Goal: Task Accomplishment & Management: Manage account settings

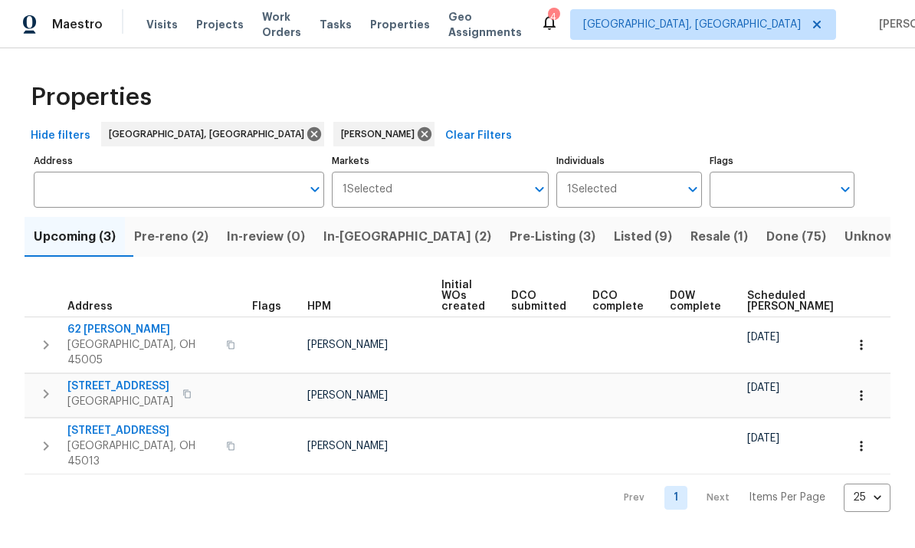
click at [509, 233] on span "Pre-Listing (3)" at bounding box center [552, 236] width 86 height 21
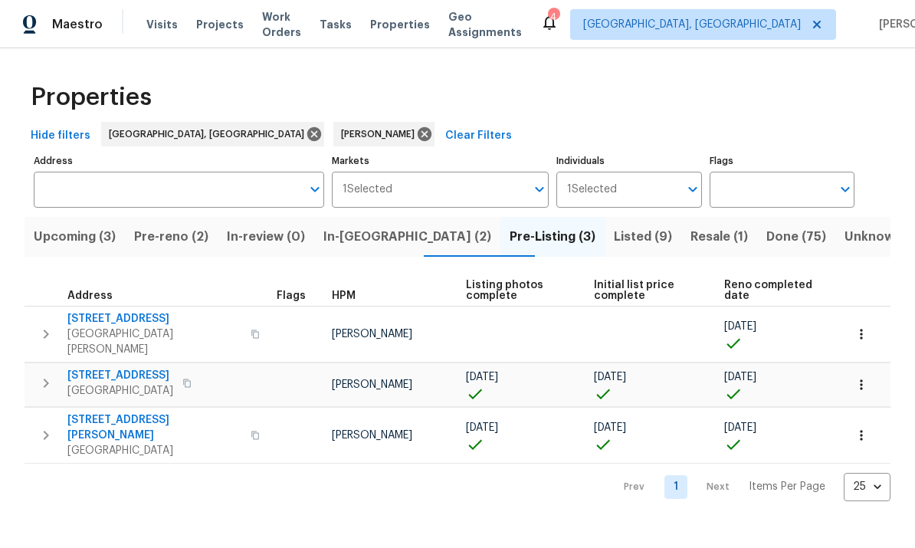
click at [184, 316] on span "7795 Rock Port Way" at bounding box center [154, 318] width 174 height 15
click at [393, 254] on button "In-reno (2)" at bounding box center [407, 237] width 186 height 40
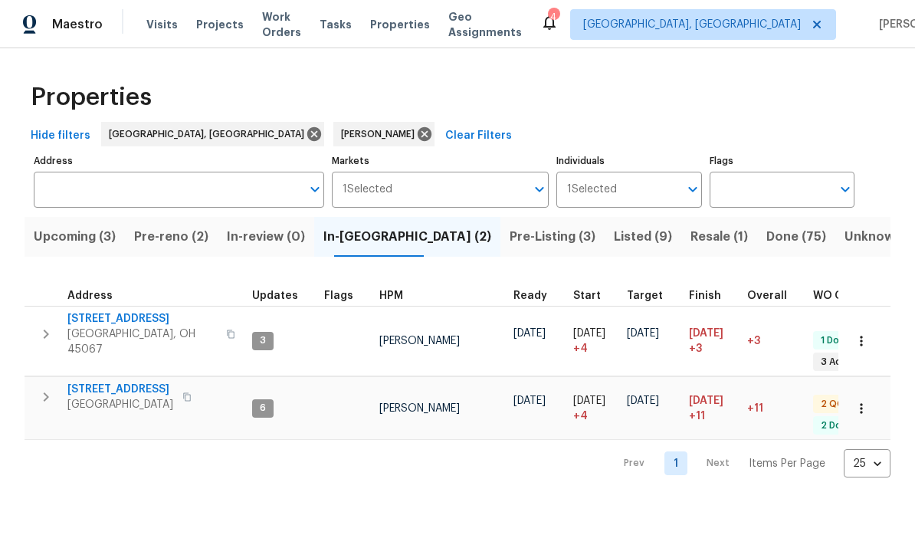
click at [196, 386] on button "button" at bounding box center [187, 396] width 18 height 21
click at [137, 397] on span "[GEOGRAPHIC_DATA]" at bounding box center [120, 404] width 106 height 15
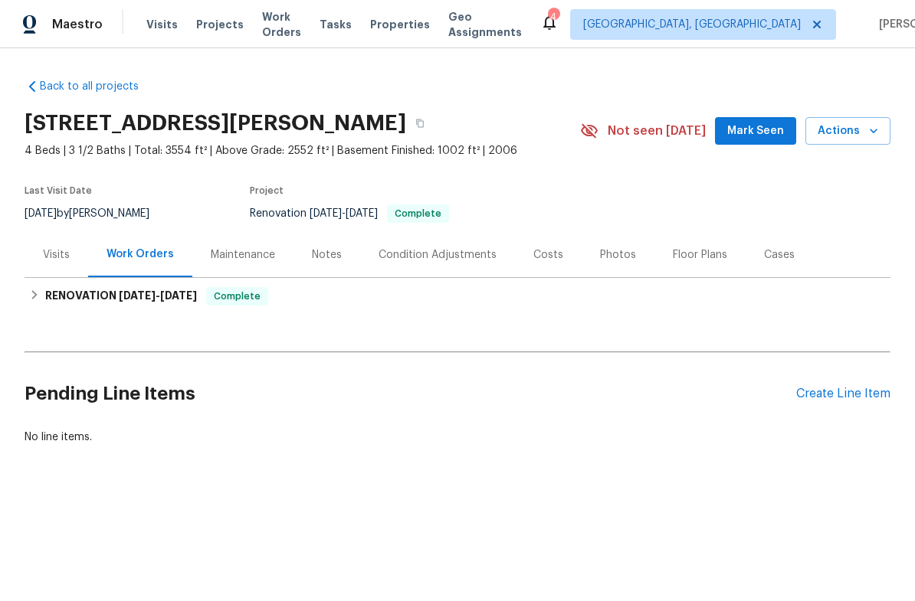
click at [336, 257] on div "Notes" at bounding box center [327, 254] width 30 height 15
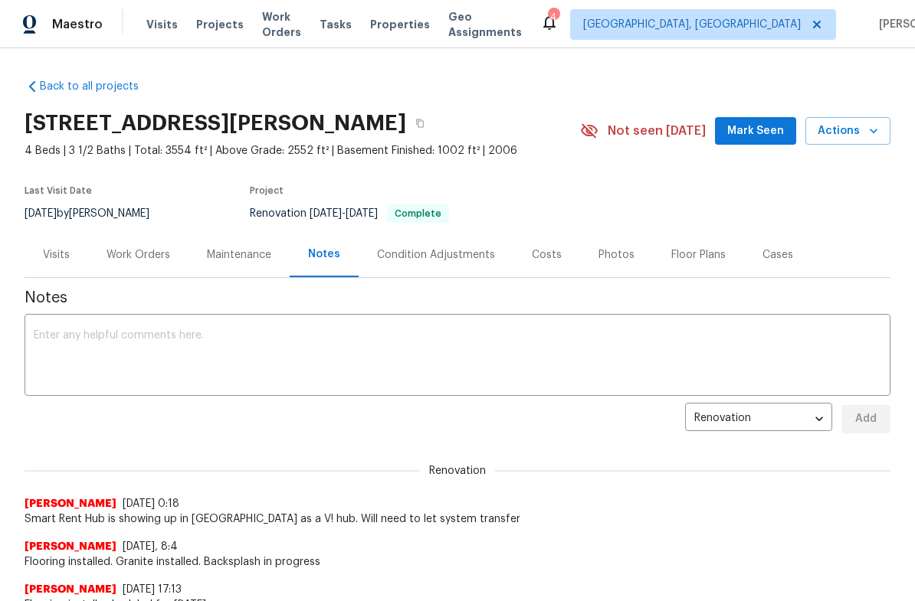
click at [434, 355] on textarea at bounding box center [457, 357] width 847 height 54
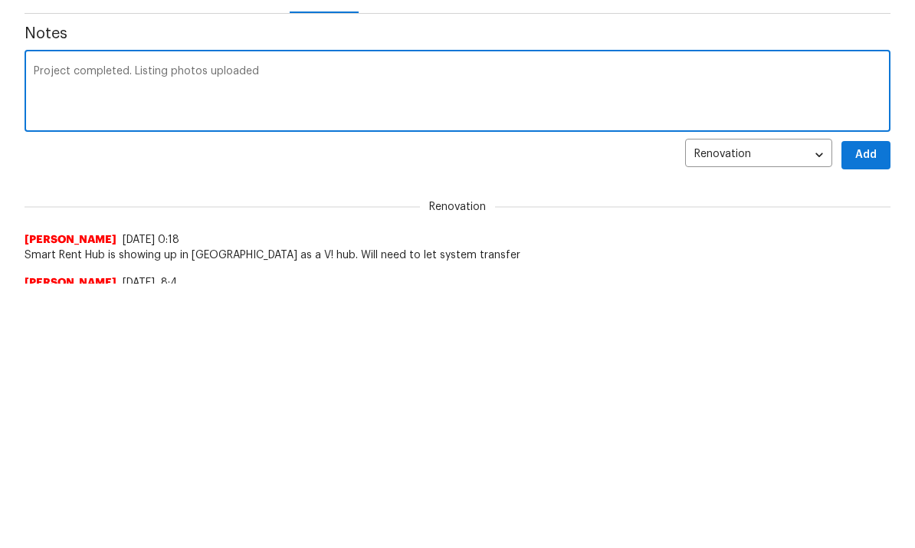
type textarea "Project completed. Listing photos uploaded"
click at [876, 318] on div "Project completed. Listing photos uploaded x ​" at bounding box center [458, 357] width 866 height 78
click at [856, 410] on span "Add" at bounding box center [865, 419] width 25 height 19
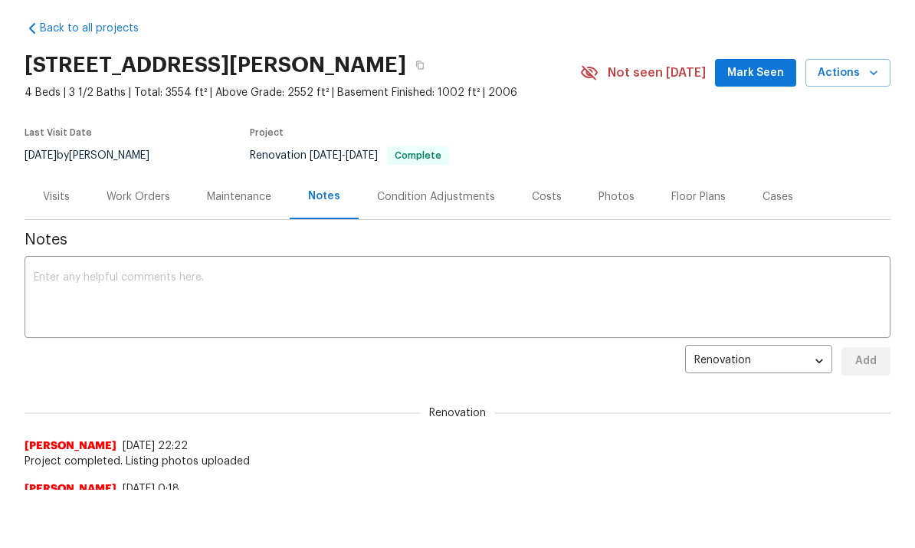
scroll to position [57, 0]
click at [618, 205] on div "Photos" at bounding box center [616, 198] width 36 height 15
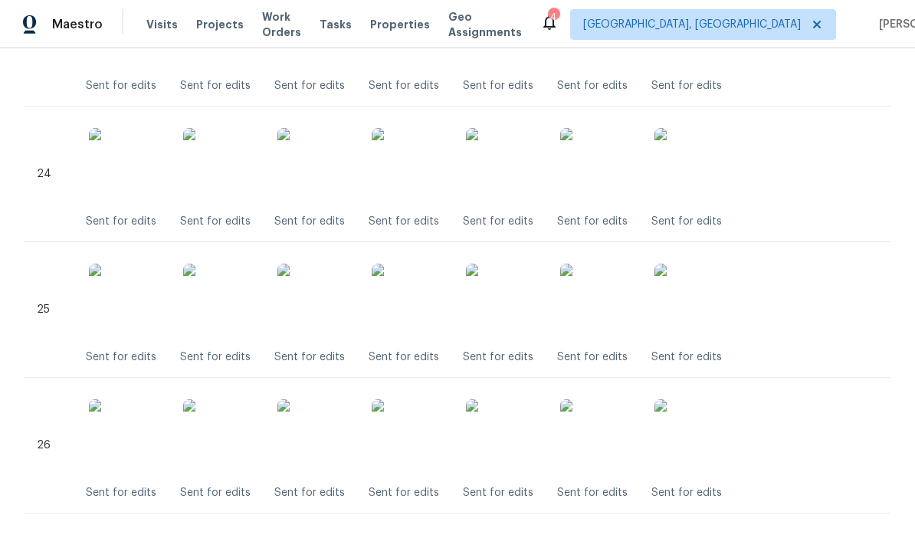
scroll to position [3579, 0]
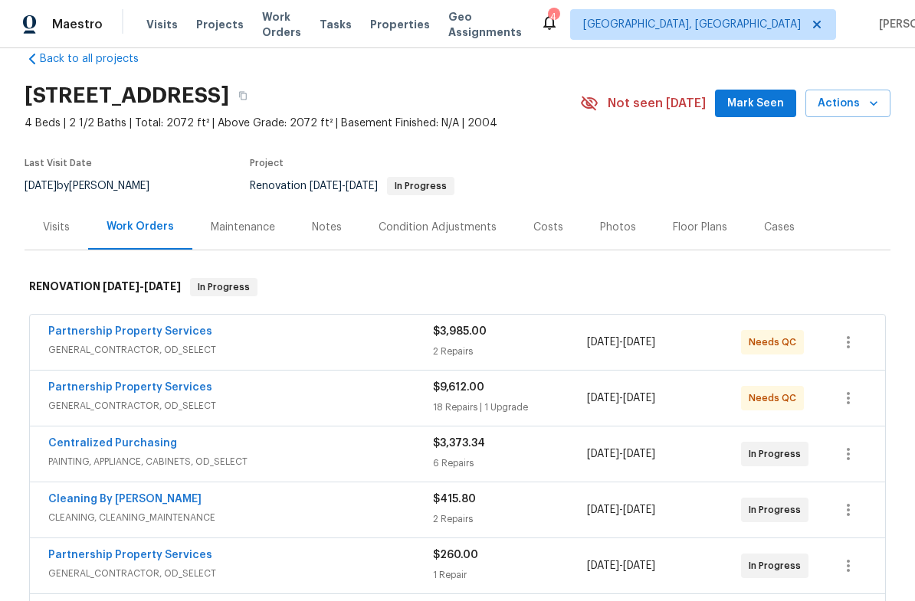
scroll to position [43, 0]
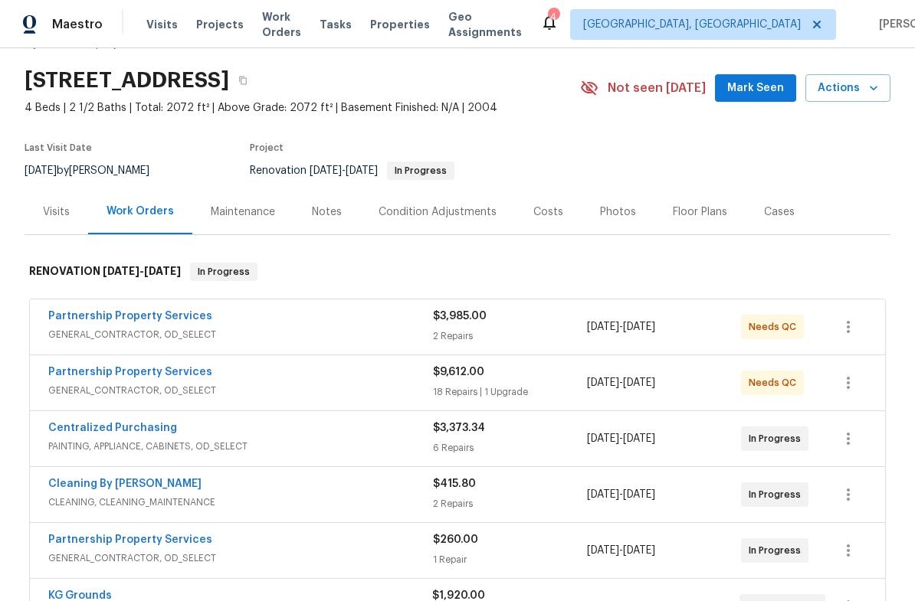
click at [398, 319] on div "Partnership Property Services" at bounding box center [240, 318] width 385 height 18
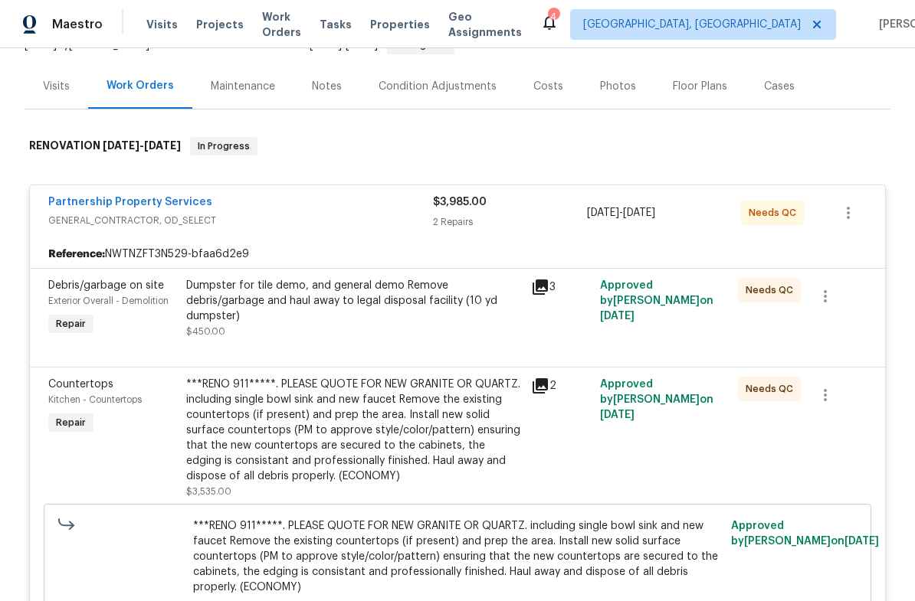
scroll to position [174, 0]
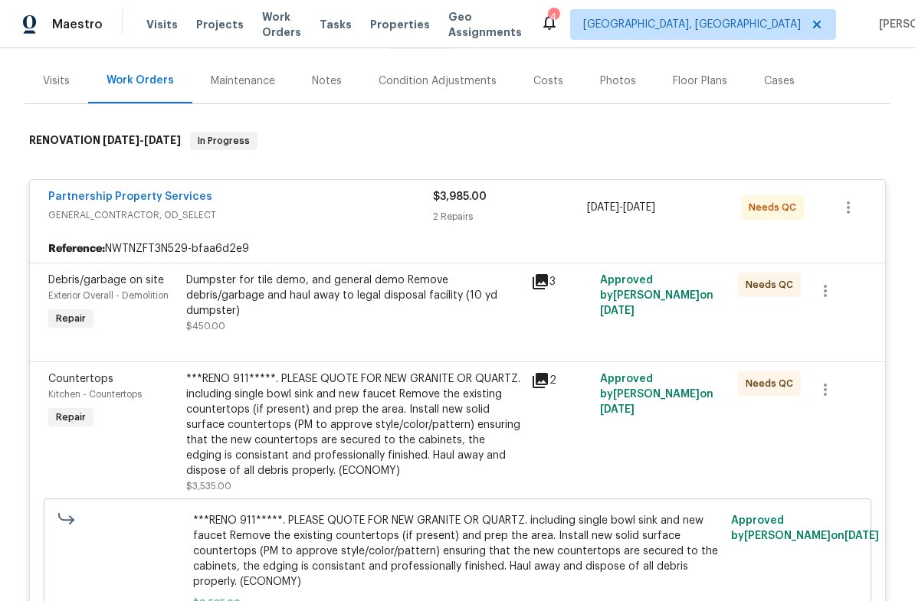
click at [381, 291] on div "Dumpster for tile demo, and general demo Remove debris/garbage and haul away to…" at bounding box center [353, 296] width 335 height 46
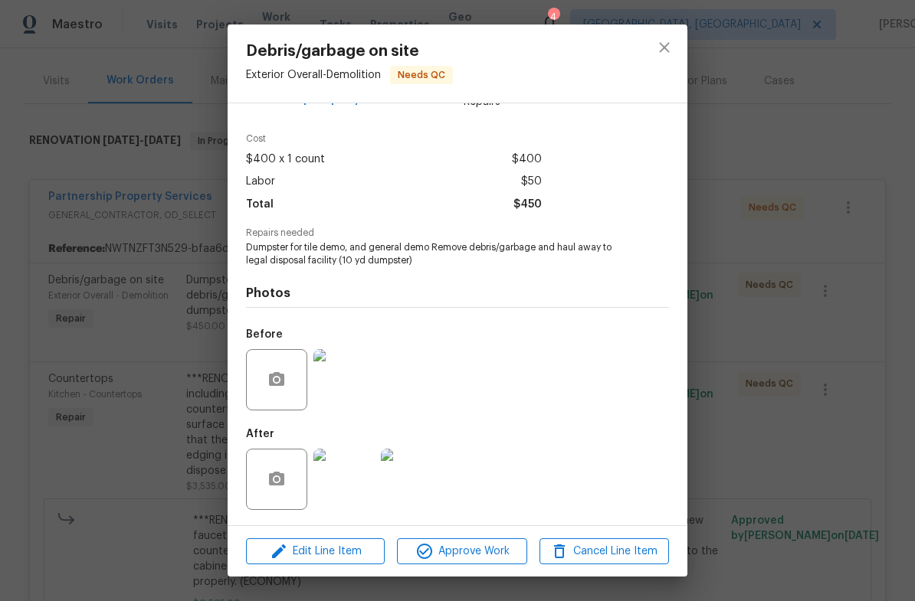
scroll to position [44, 0]
click at [670, 43] on icon "close" at bounding box center [664, 47] width 18 height 18
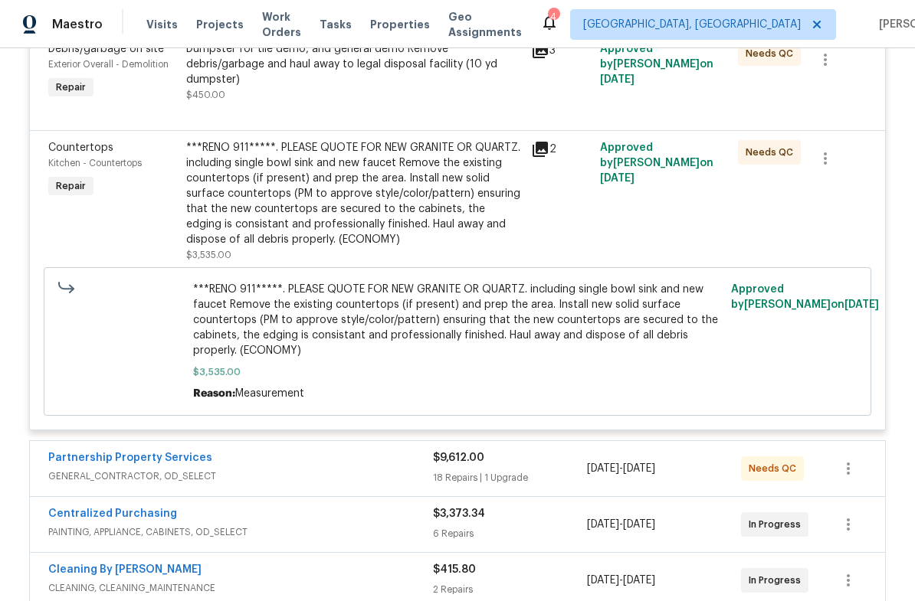
scroll to position [433, 0]
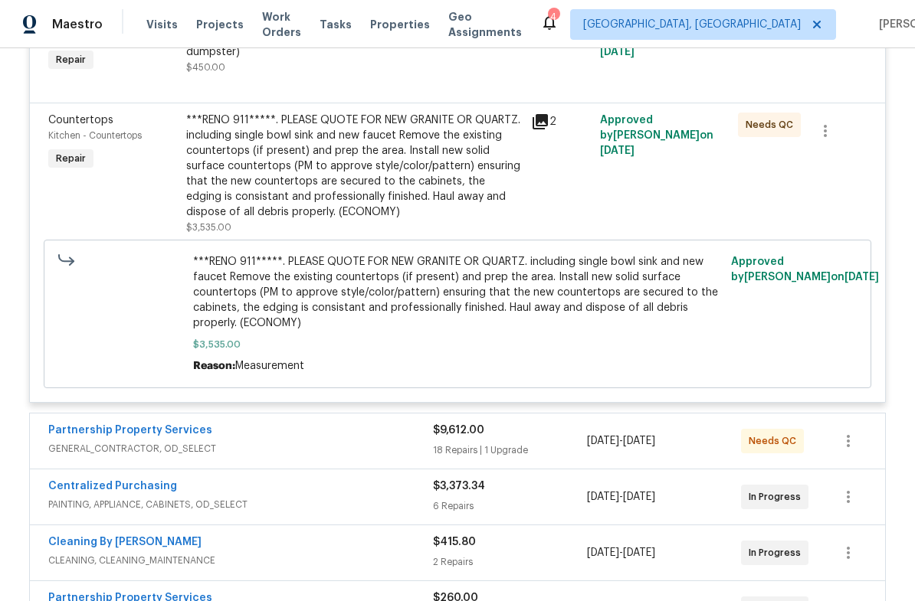
click at [454, 169] on div "***RENO 911*****. PLEASE QUOTE FOR NEW GRANITE OR QUARTZ. including single bowl…" at bounding box center [353, 166] width 335 height 107
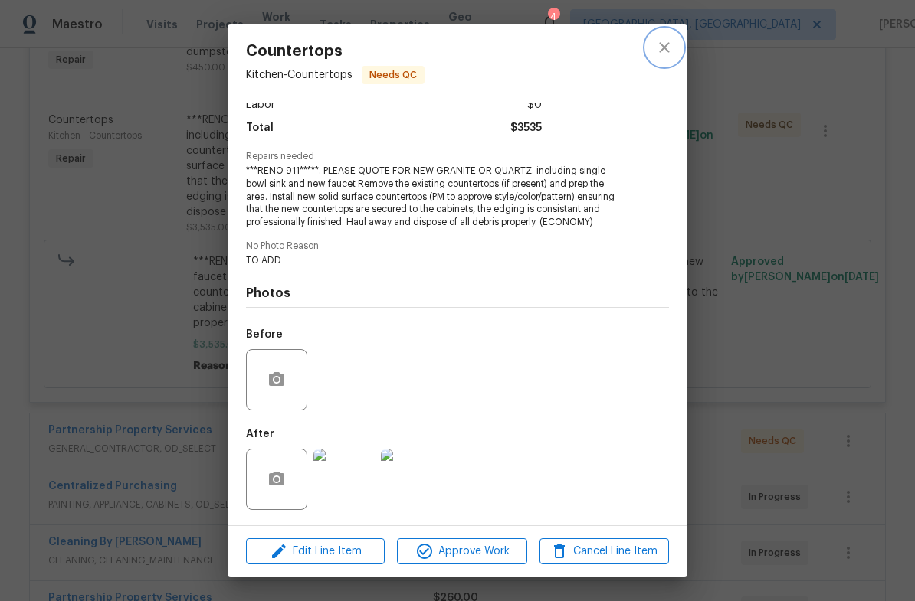
click at [678, 42] on button "close" at bounding box center [664, 47] width 37 height 37
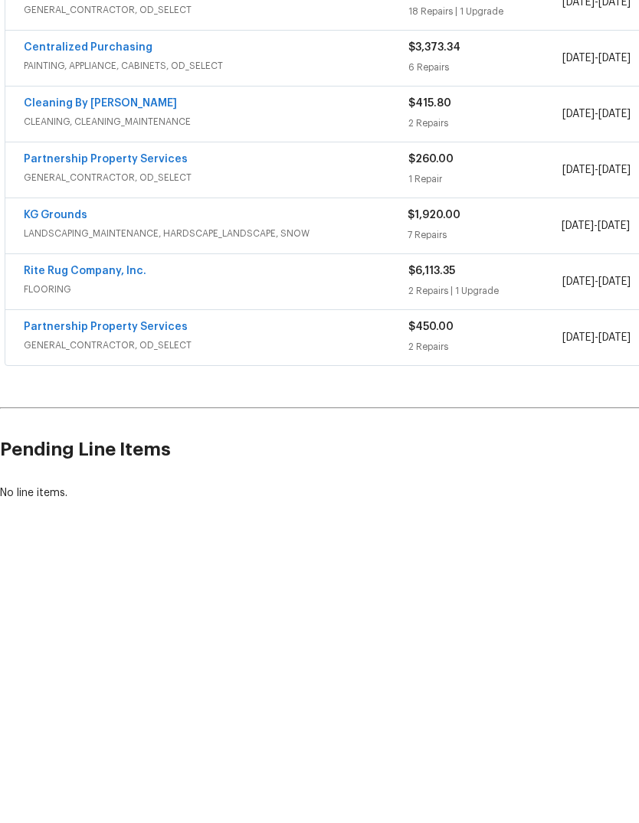
scroll to position [597, 0]
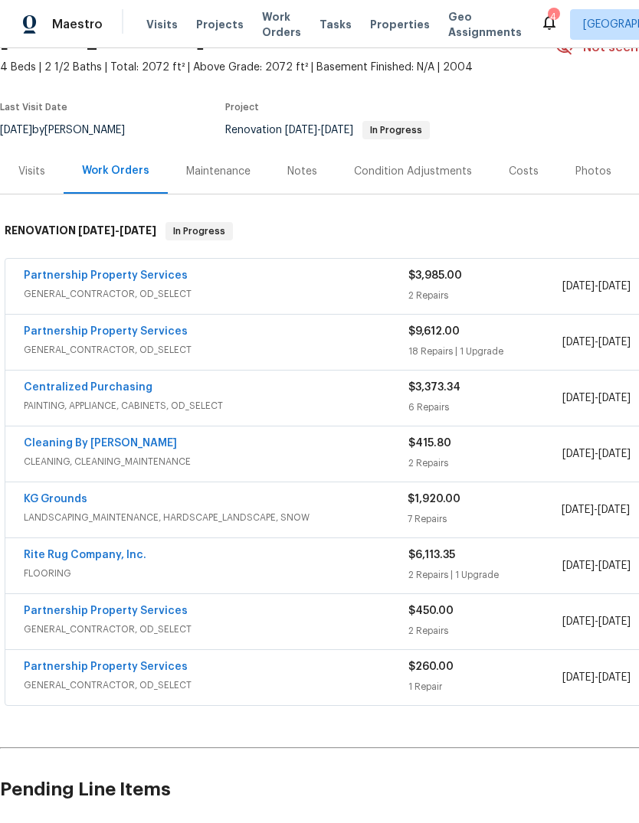
scroll to position [83, 0]
click at [44, 280] on link "Partnership Property Services" at bounding box center [106, 275] width 164 height 11
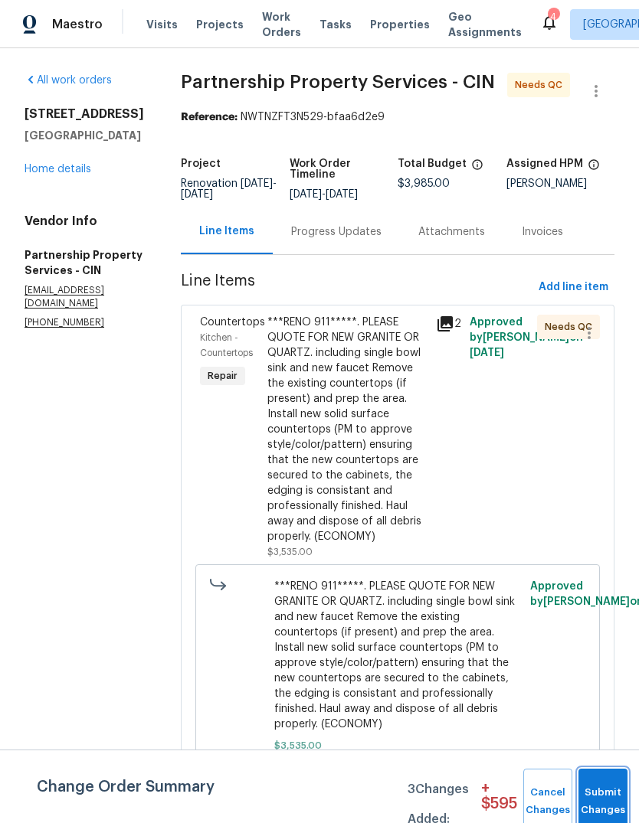
click at [598, 793] on button "Submit Changes" at bounding box center [602, 802] width 49 height 66
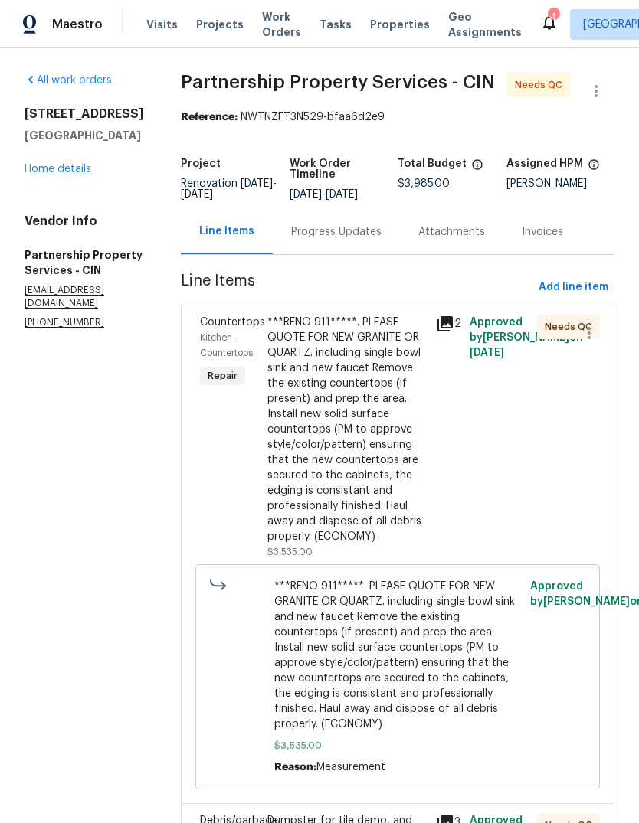
click at [421, 496] on div "***RENO 911*****. PLEASE QUOTE FOR NEW GRANITE OR QUARTZ. including single bowl…" at bounding box center [346, 430] width 159 height 230
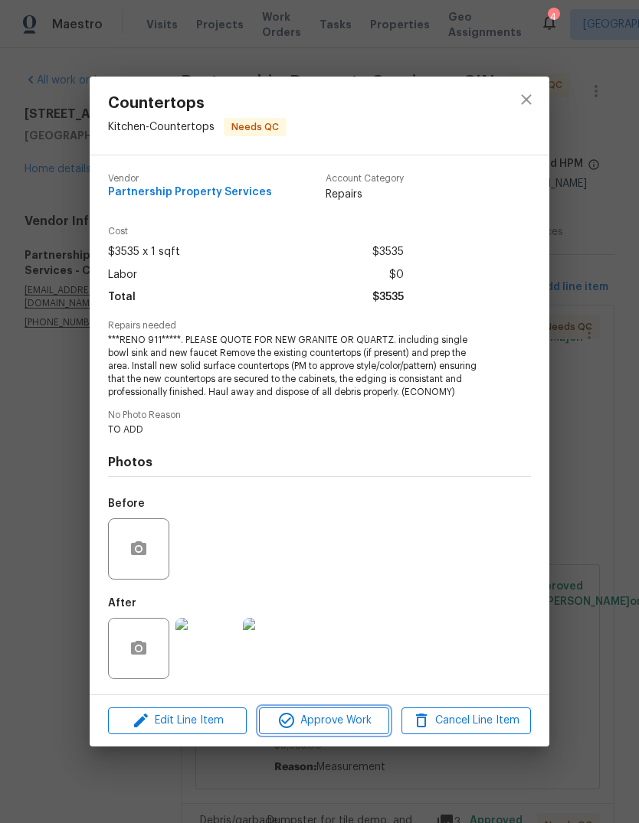
click at [343, 728] on span "Approve Work" at bounding box center [323, 721] width 120 height 19
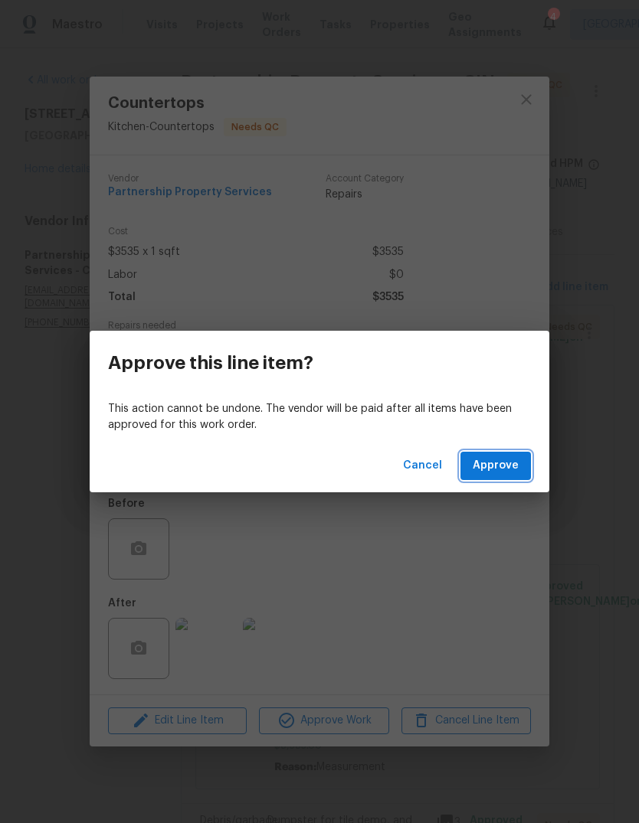
click at [506, 470] on span "Approve" at bounding box center [496, 466] width 46 height 19
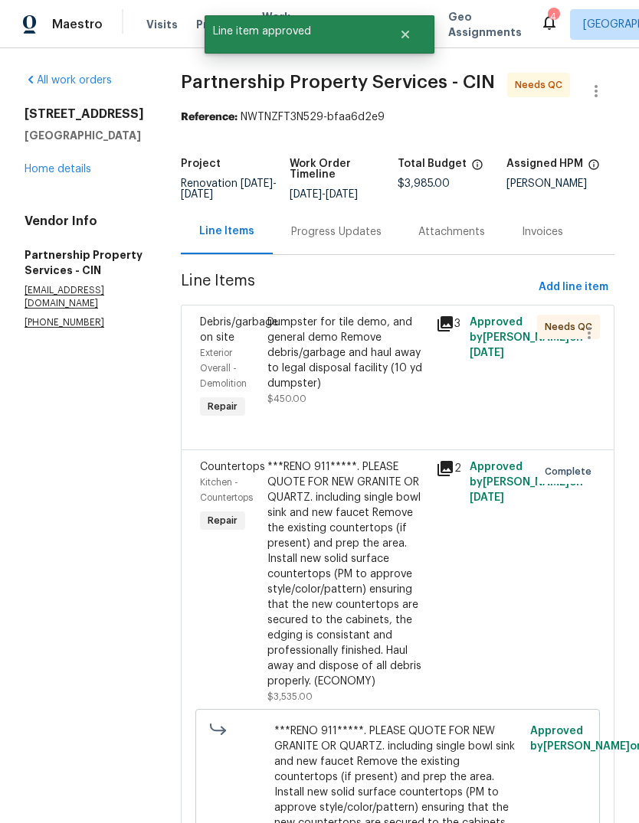
click at [427, 391] on div "Dumpster for tile demo, and general demo Remove debris/garbage and haul away to…" at bounding box center [346, 353] width 159 height 77
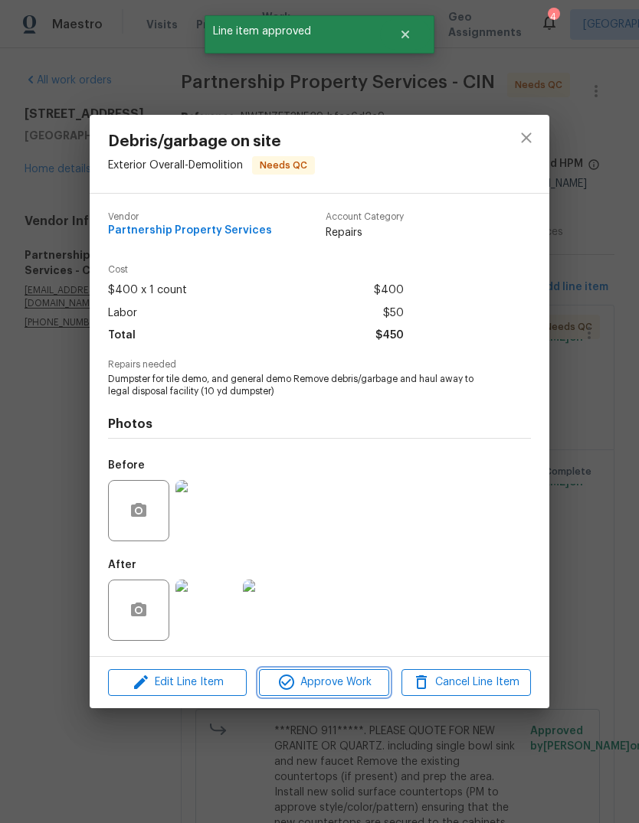
click at [357, 685] on span "Approve Work" at bounding box center [323, 682] width 120 height 19
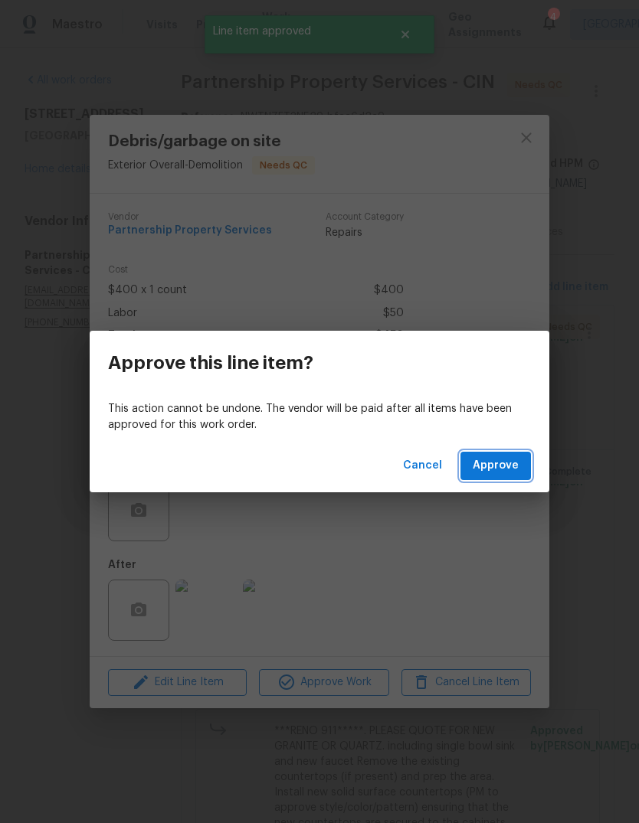
click at [512, 466] on span "Approve" at bounding box center [496, 466] width 46 height 19
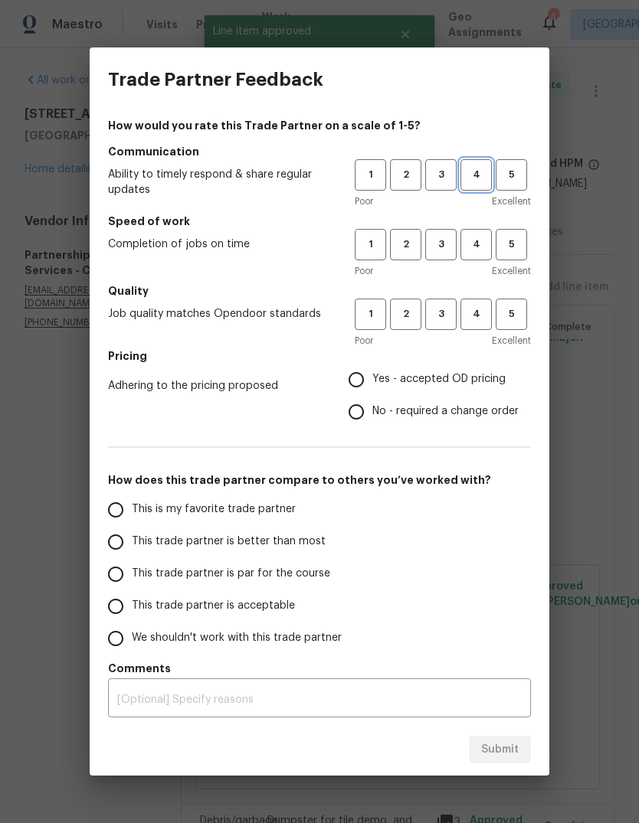
click at [474, 182] on span "4" at bounding box center [476, 175] width 28 height 18
click at [483, 242] on span "4" at bounding box center [476, 245] width 28 height 18
click at [486, 323] on button "4" at bounding box center [475, 314] width 31 height 31
click at [512, 315] on span "5" at bounding box center [511, 315] width 28 height 18
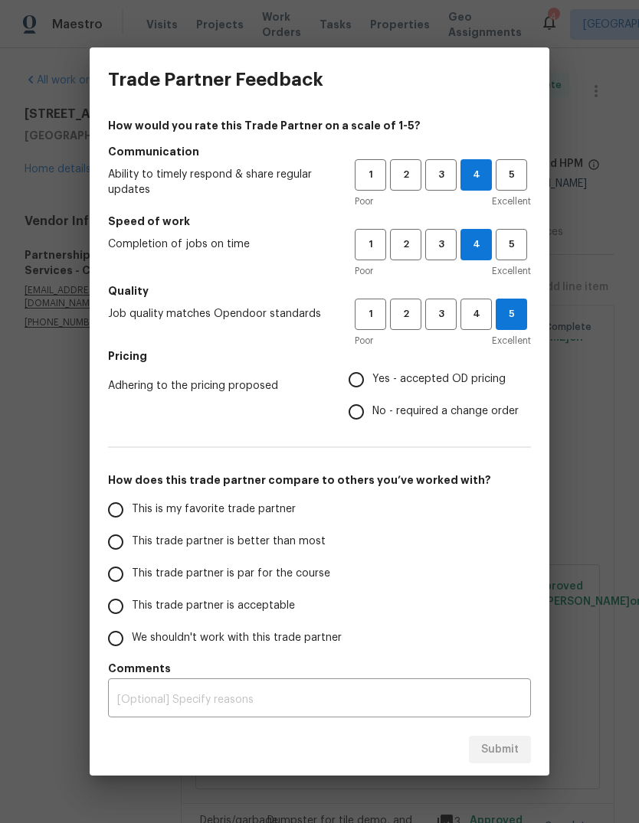
click at [371, 384] on input "Yes - accepted OD pricing" at bounding box center [356, 380] width 32 height 32
radio input "true"
click at [252, 527] on label "This trade partner is better than most" at bounding box center [221, 542] width 242 height 32
click at [132, 527] on input "This trade partner is better than most" at bounding box center [116, 542] width 32 height 32
radio input "false"
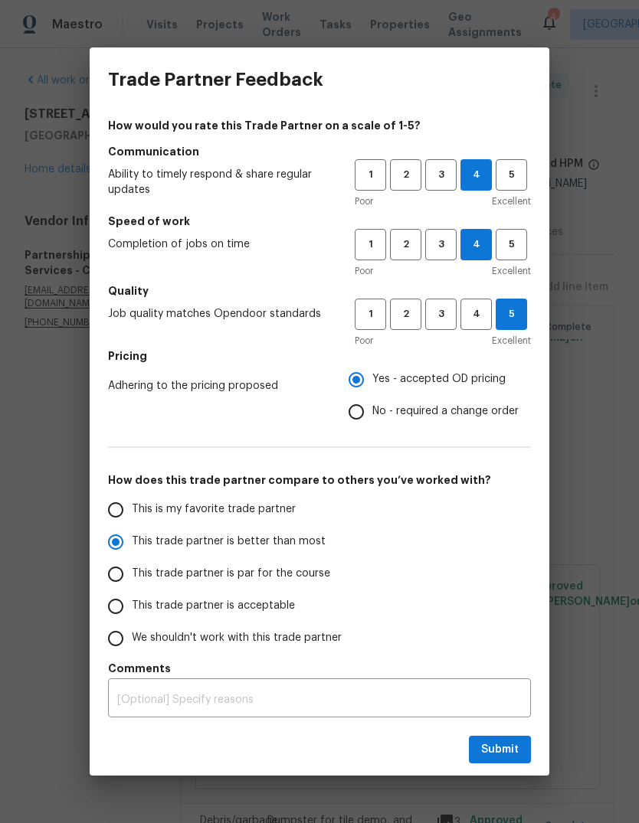
click at [272, 513] on span "This is my favorite trade partner" at bounding box center [214, 510] width 164 height 16
click at [132, 513] on input "This is my favorite trade partner" at bounding box center [116, 510] width 32 height 32
click at [264, 695] on textarea at bounding box center [319, 700] width 404 height 11
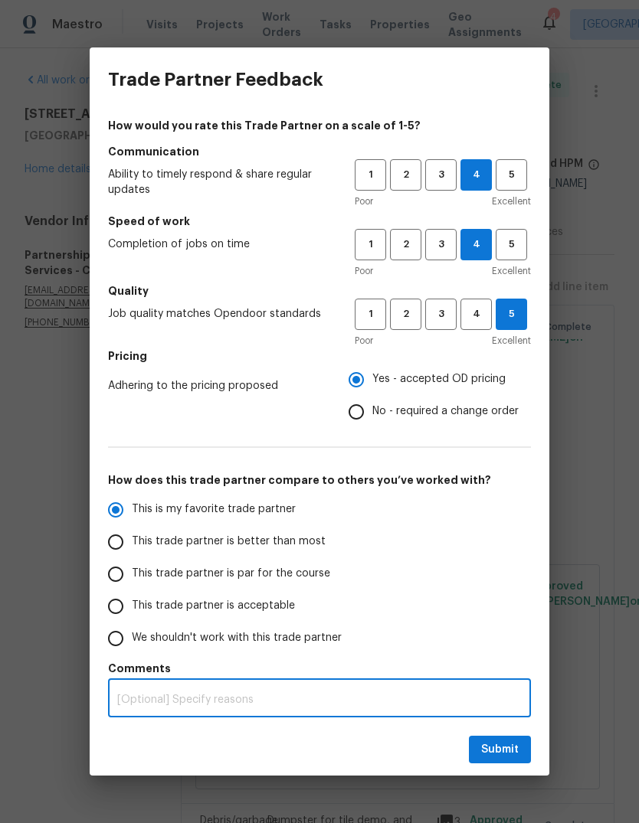
scroll to position [57, 0]
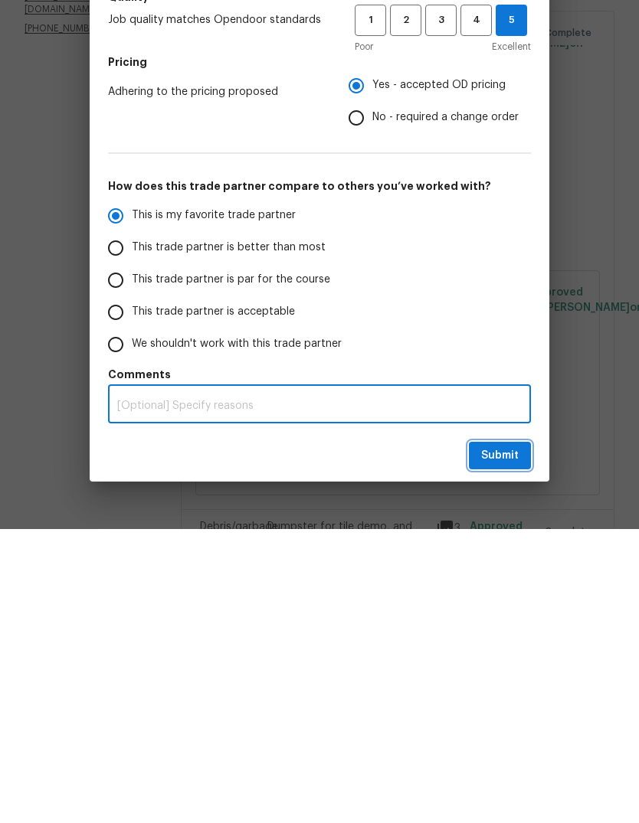
click at [501, 741] on span "Submit" at bounding box center [500, 750] width 38 height 19
radio input "true"
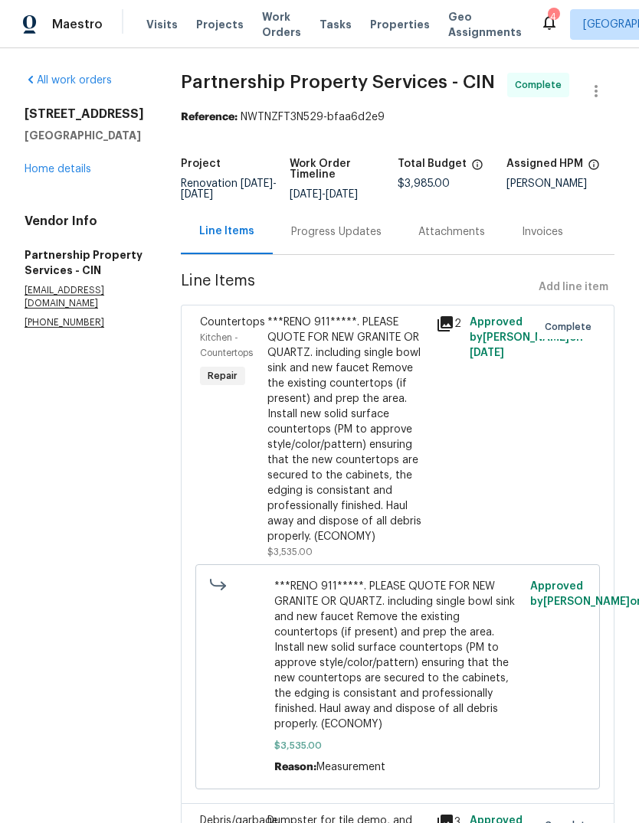
scroll to position [0, 0]
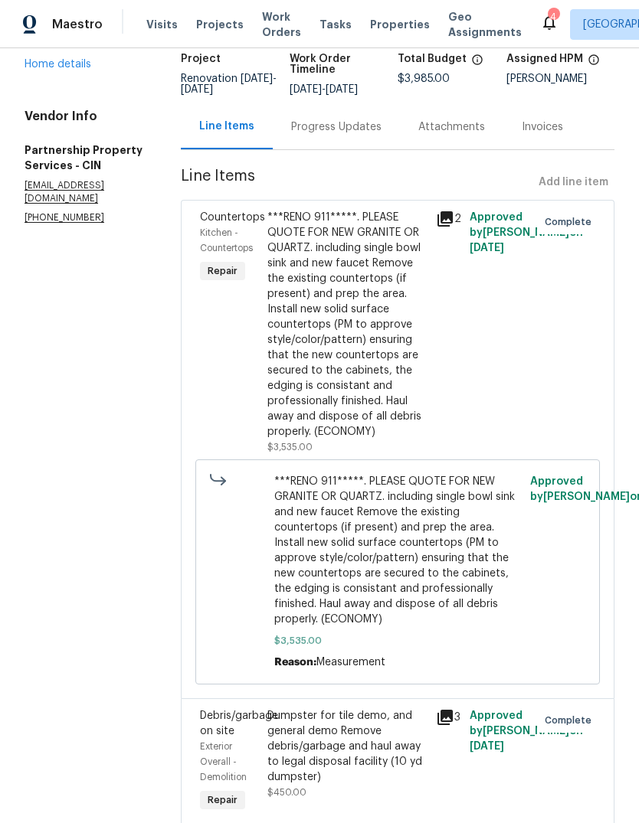
scroll to position [64, 0]
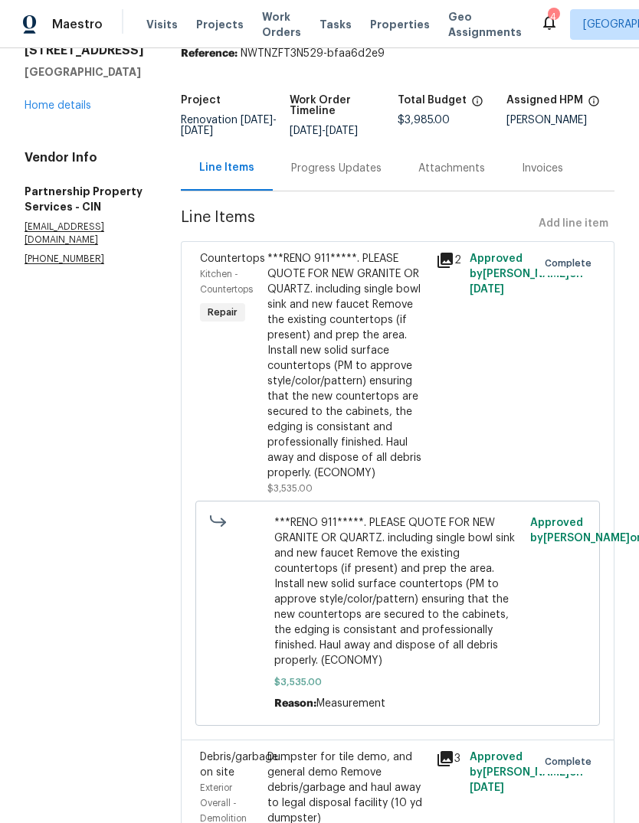
click at [38, 107] on link "Home details" at bounding box center [58, 105] width 67 height 11
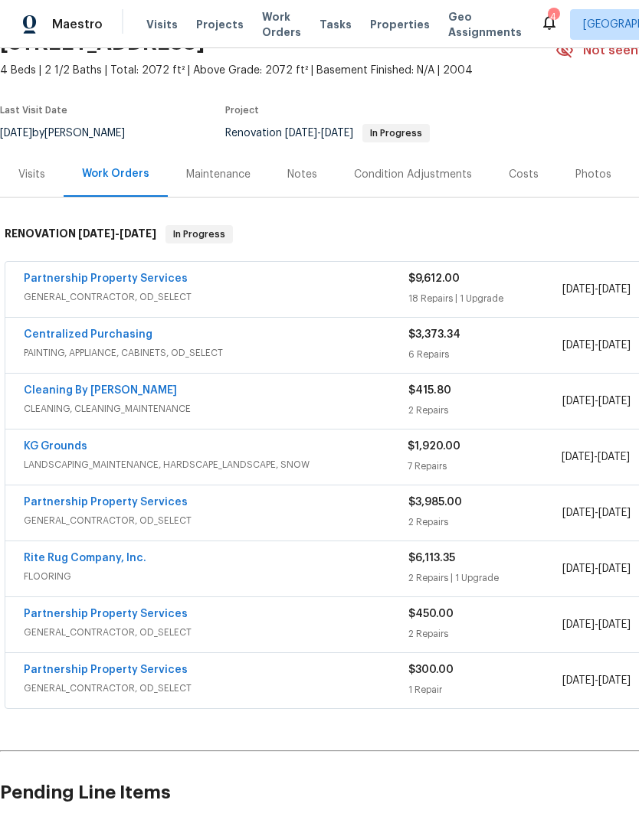
scroll to position [86, 0]
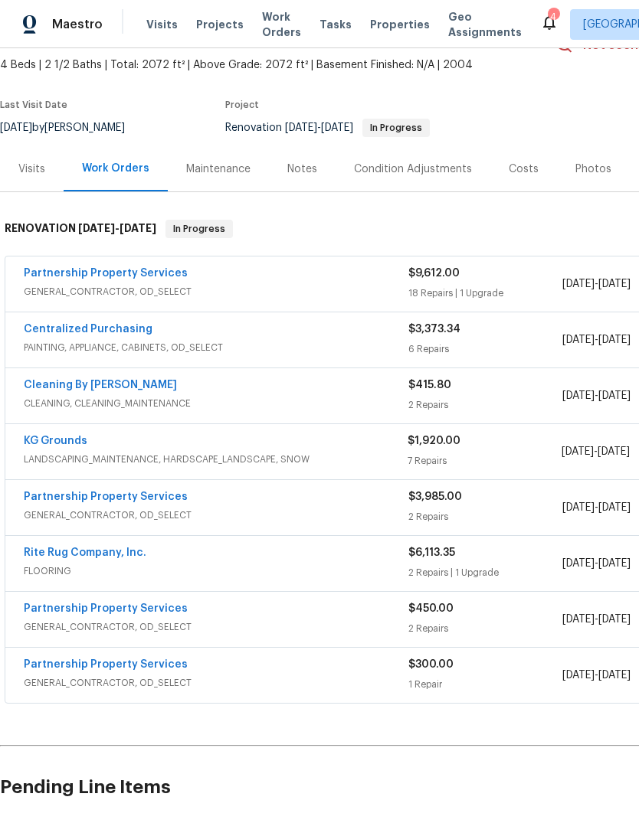
click at [51, 319] on div "Centralized Purchasing PAINTING, APPLIANCE, CABINETS, OD_SELECT $3,373.34 6 Rep…" at bounding box center [432, 340] width 855 height 55
click at [78, 329] on link "Centralized Purchasing" at bounding box center [88, 329] width 129 height 11
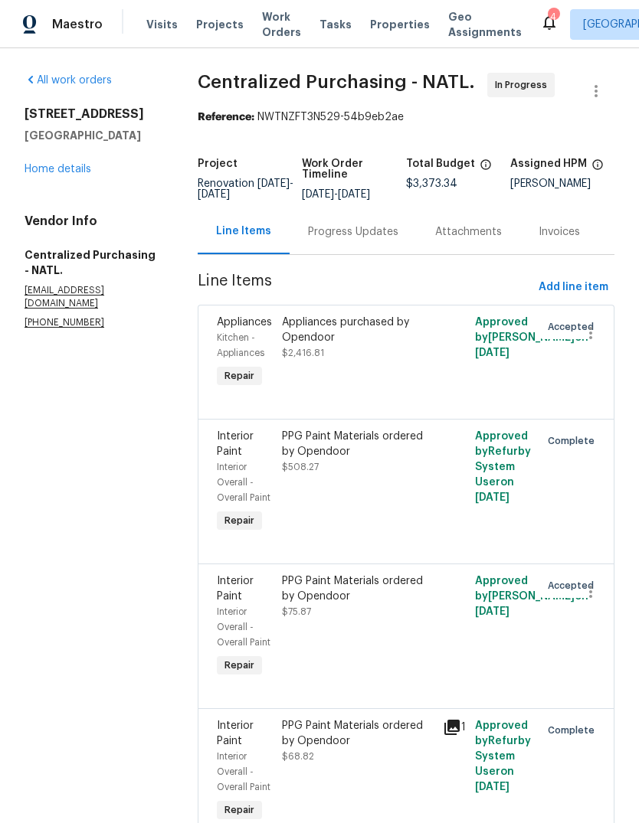
click at [529, 443] on span "Approved by Refurby System User on 8/28/2025" at bounding box center [503, 467] width 56 height 72
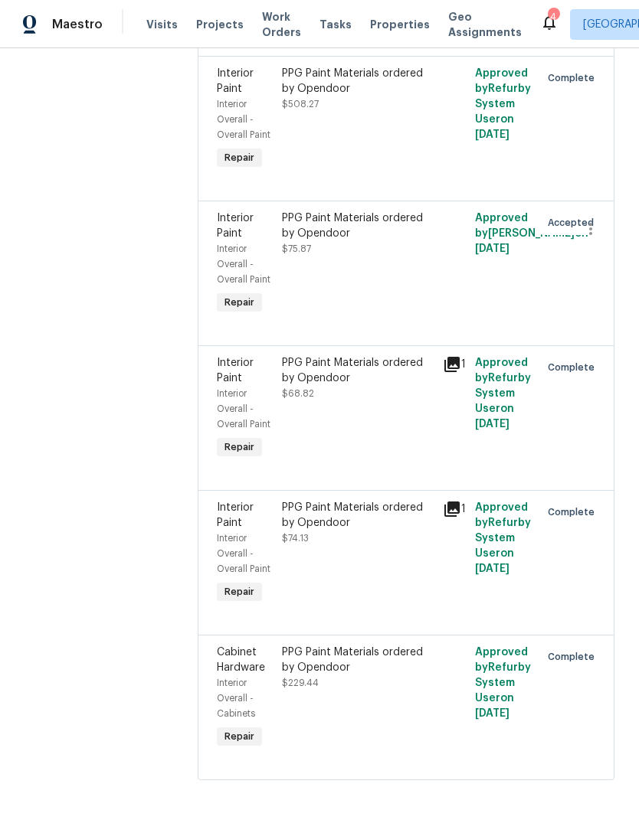
scroll to position [394, 0]
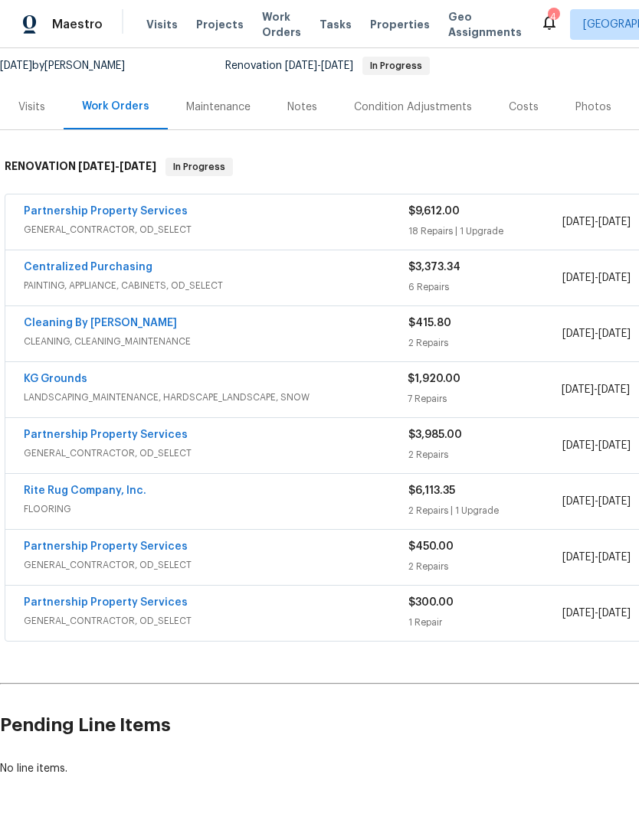
scroll to position [147, 0]
click at [57, 605] on link "Partnership Property Services" at bounding box center [106, 603] width 164 height 11
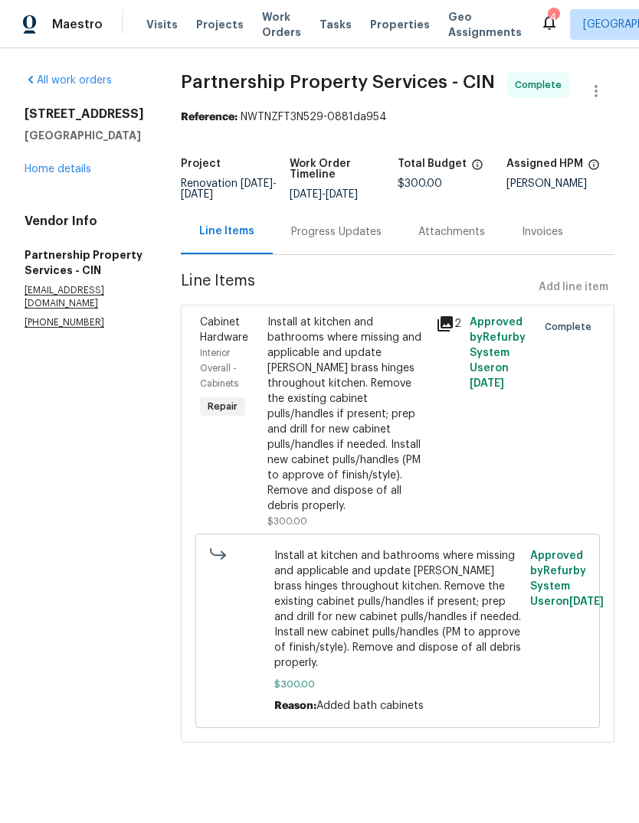
scroll to position [57, 0]
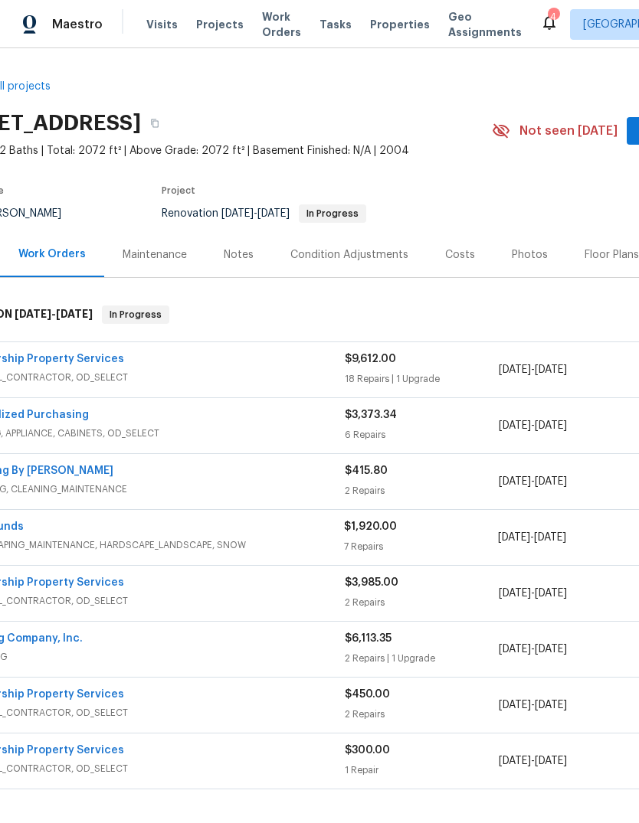
scroll to position [0, 52]
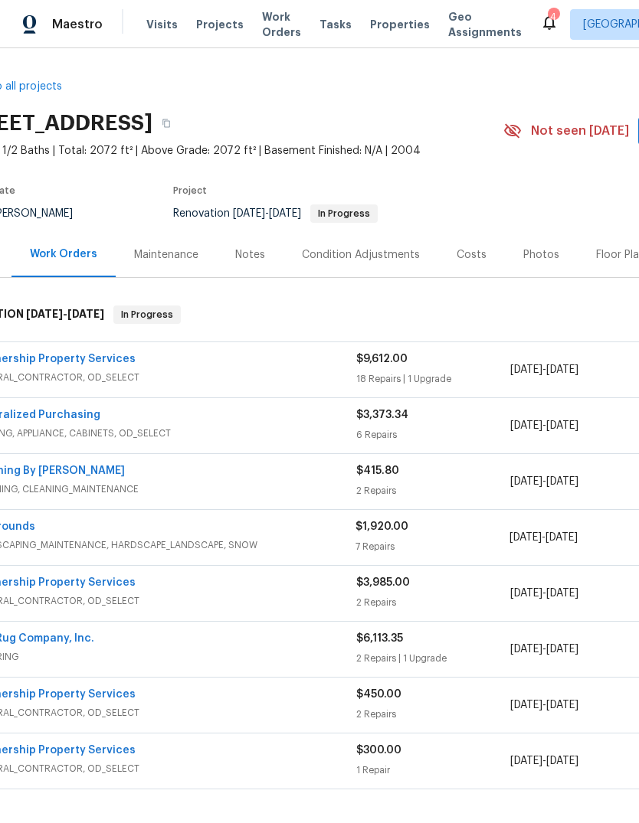
click at [106, 364] on link "Partnership Property Services" at bounding box center [54, 359] width 164 height 11
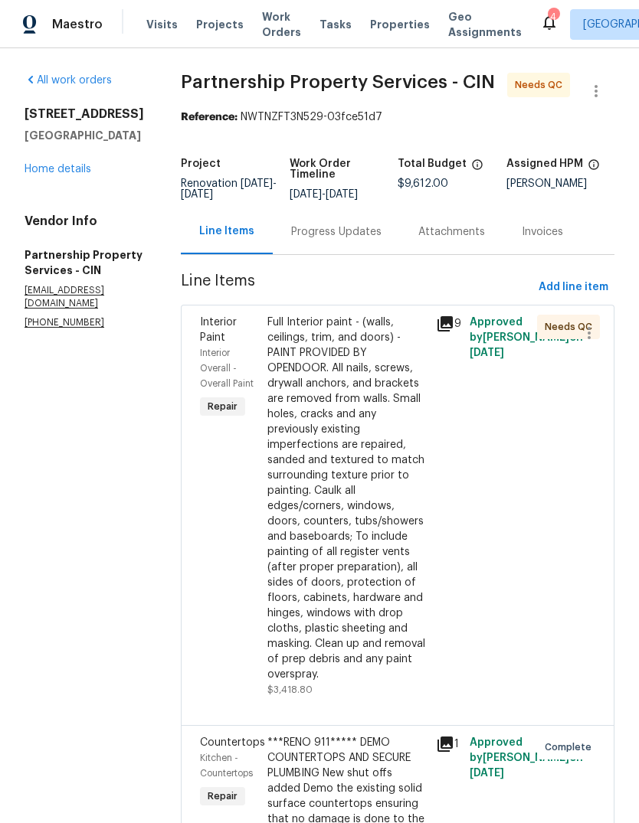
click at [370, 535] on div "Full Interior paint - (walls, ceilings, trim, and doors) - PAINT PROVIDED BY OP…" at bounding box center [346, 499] width 159 height 368
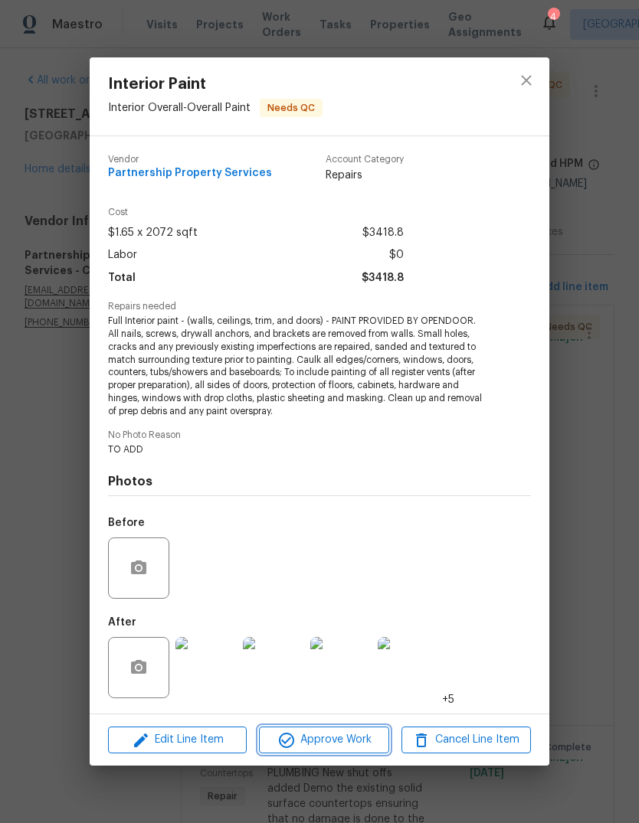
click at [334, 732] on span "Approve Work" at bounding box center [323, 740] width 120 height 19
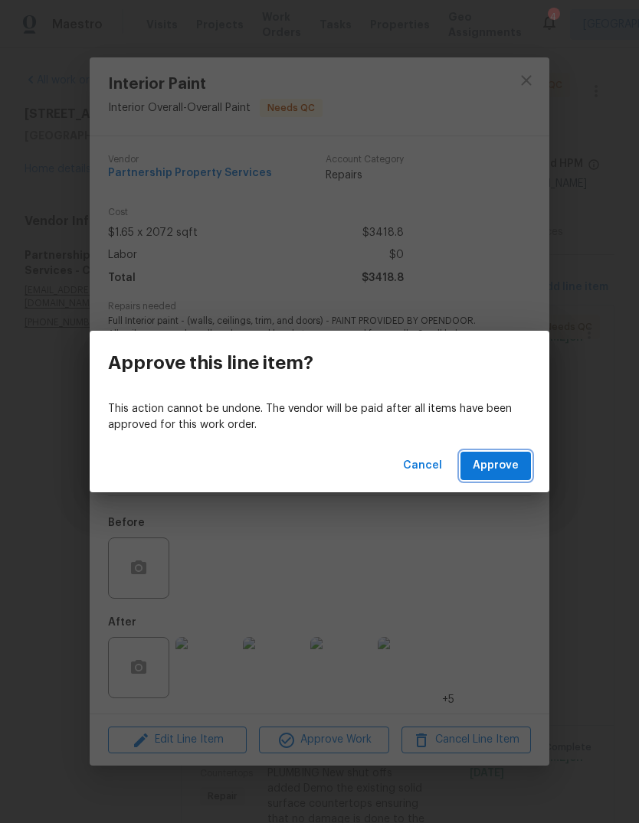
click at [508, 479] on button "Approve" at bounding box center [495, 466] width 70 height 28
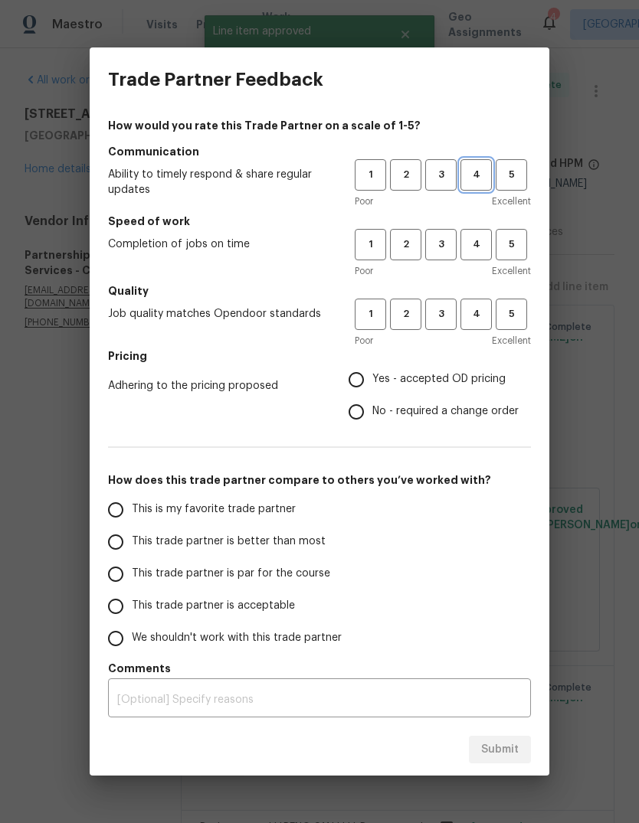
click at [477, 168] on span "4" at bounding box center [476, 175] width 28 height 18
click at [473, 251] on span "4" at bounding box center [476, 245] width 28 height 18
click at [486, 319] on span "4" at bounding box center [476, 315] width 28 height 18
click at [514, 319] on span "5" at bounding box center [511, 315] width 28 height 18
click at [122, 501] on input "This is my favorite trade partner" at bounding box center [116, 510] width 32 height 32
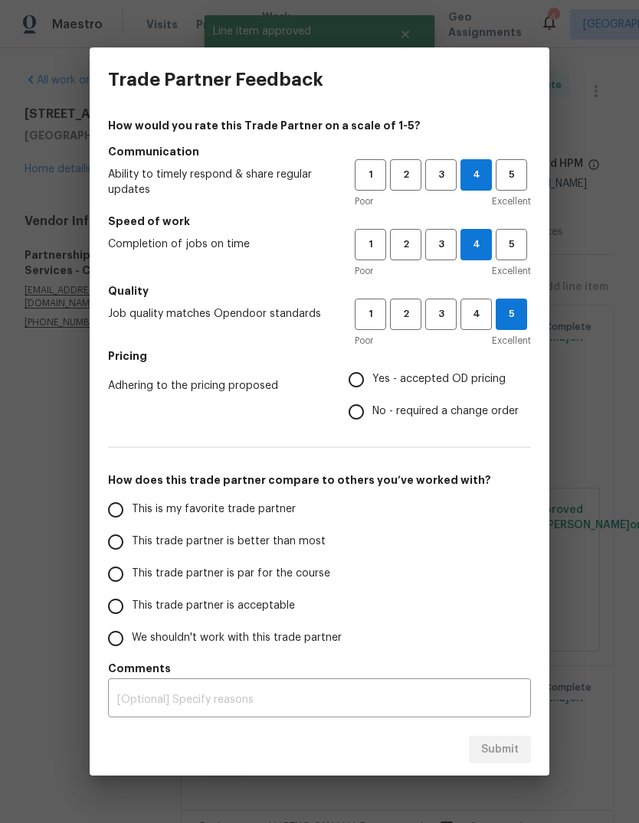
radio input "true"
click at [214, 703] on textarea at bounding box center [319, 700] width 404 height 11
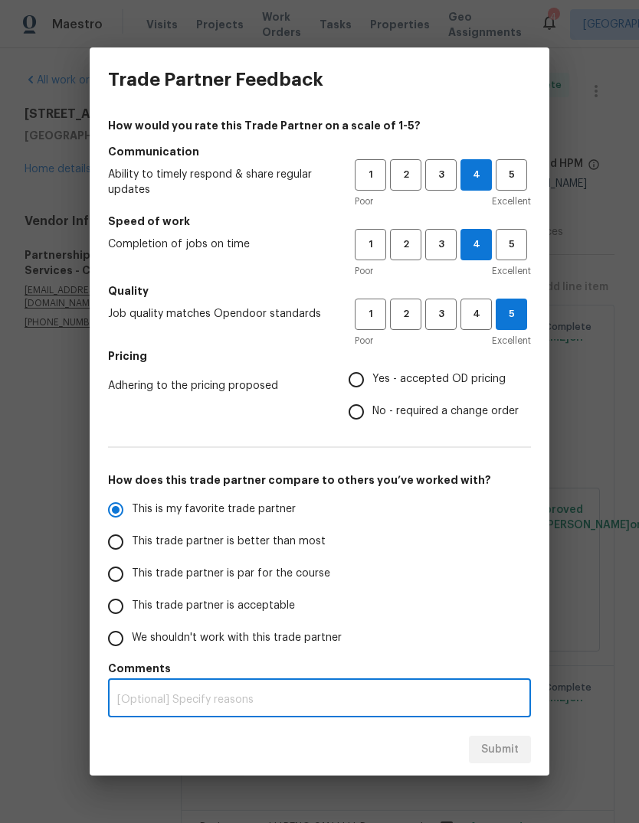
scroll to position [57, 0]
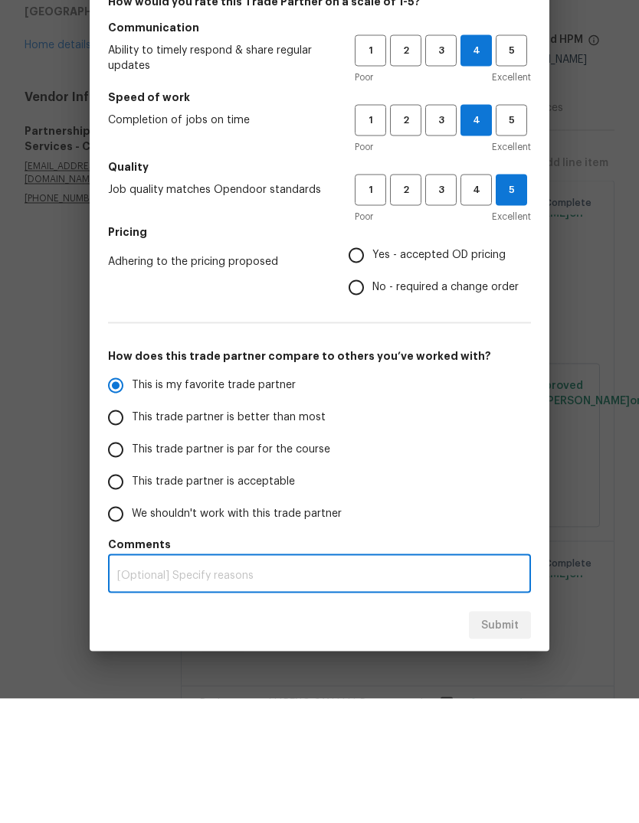
click at [371, 364] on input "Yes - accepted OD pricing" at bounding box center [356, 380] width 32 height 32
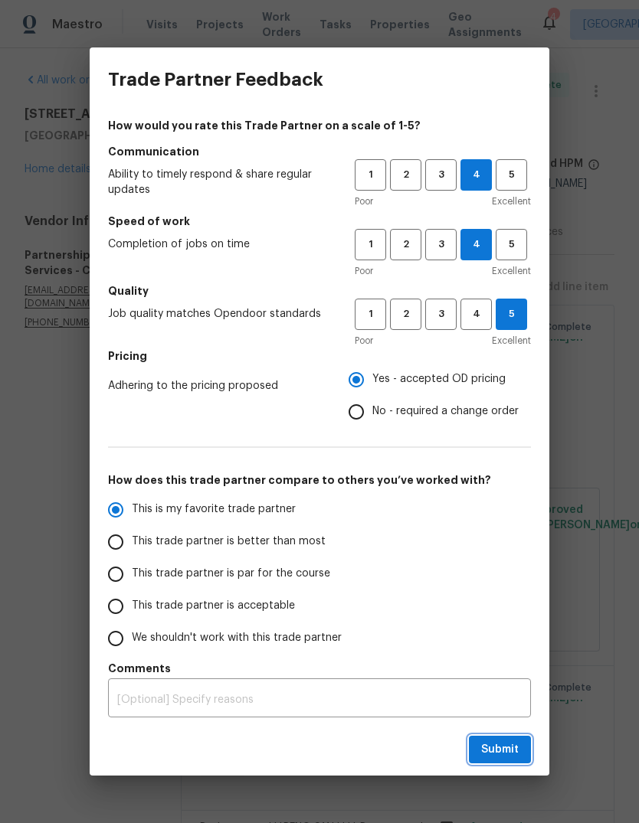
click at [519, 748] on button "Submit" at bounding box center [500, 750] width 62 height 28
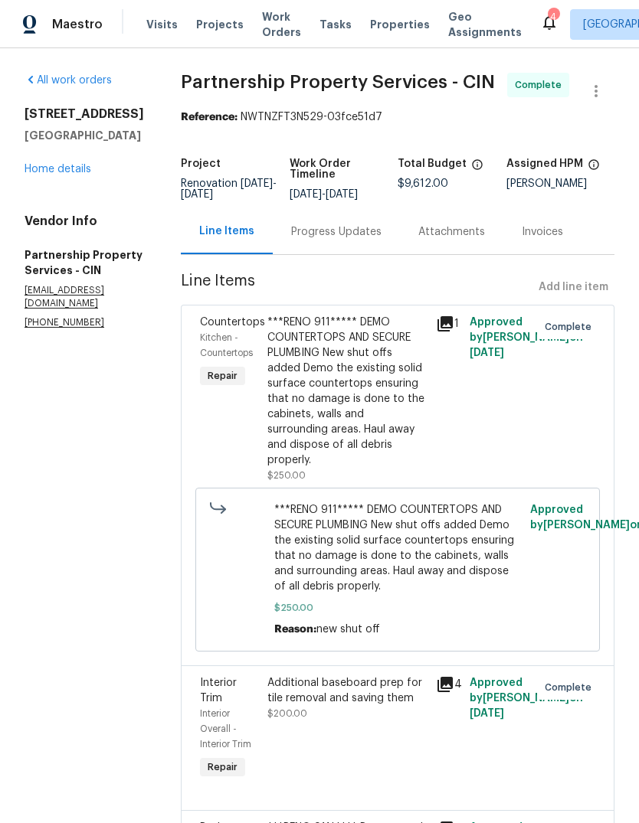
radio input "false"
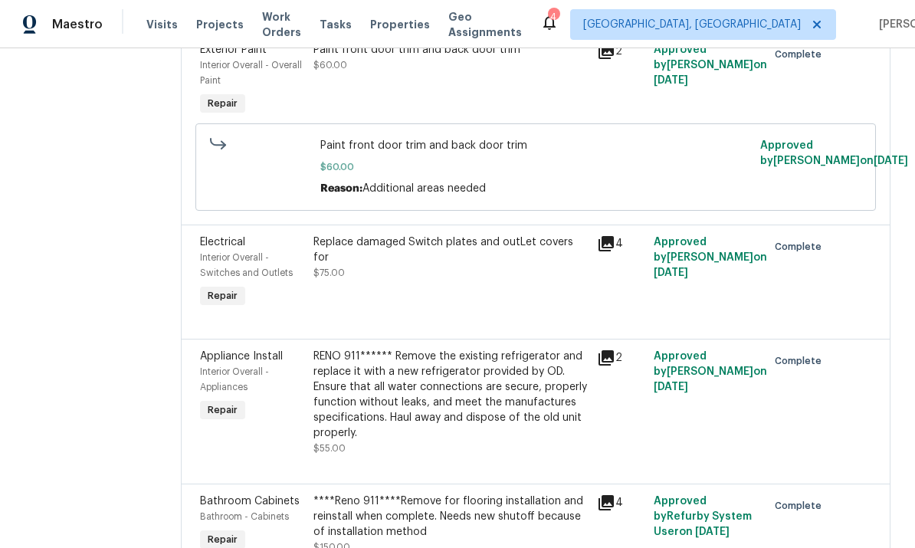
scroll to position [2102, 0]
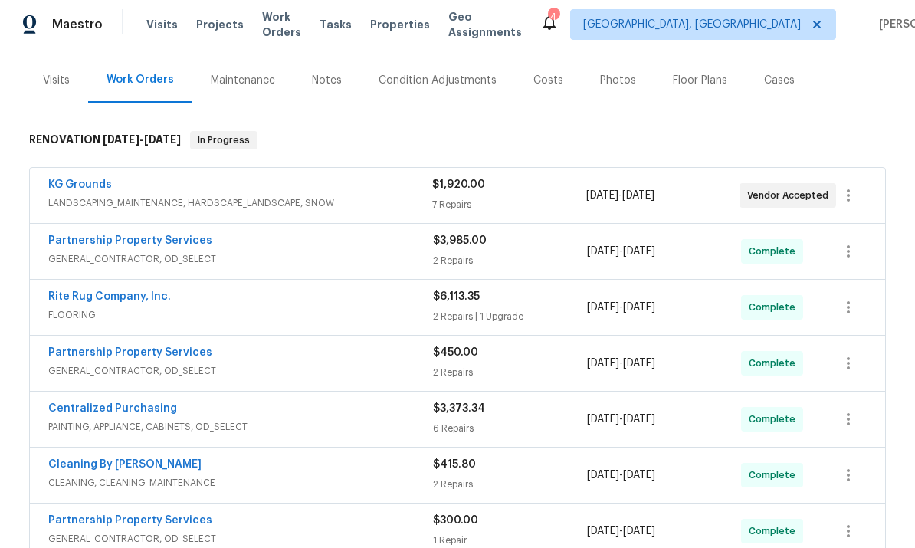
scroll to position [101, 0]
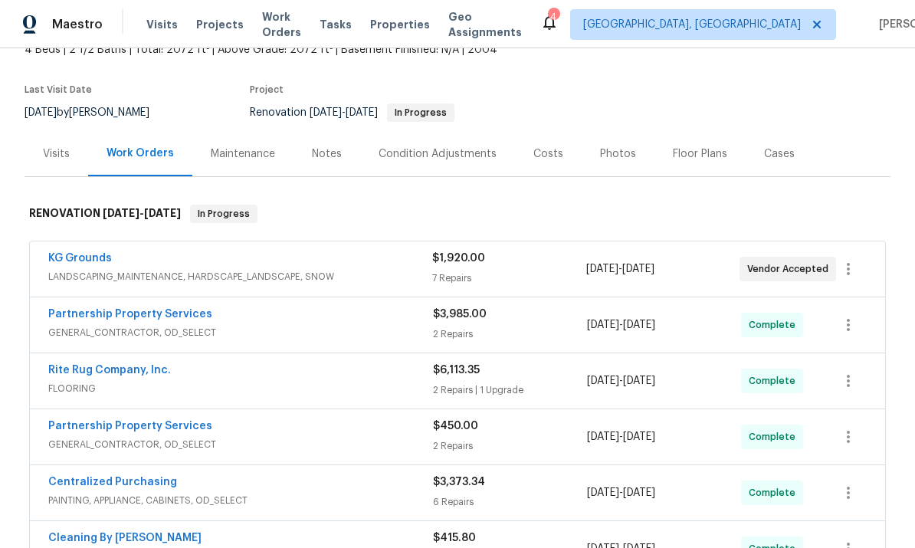
click at [58, 262] on link "KG Grounds" at bounding box center [80, 258] width 64 height 11
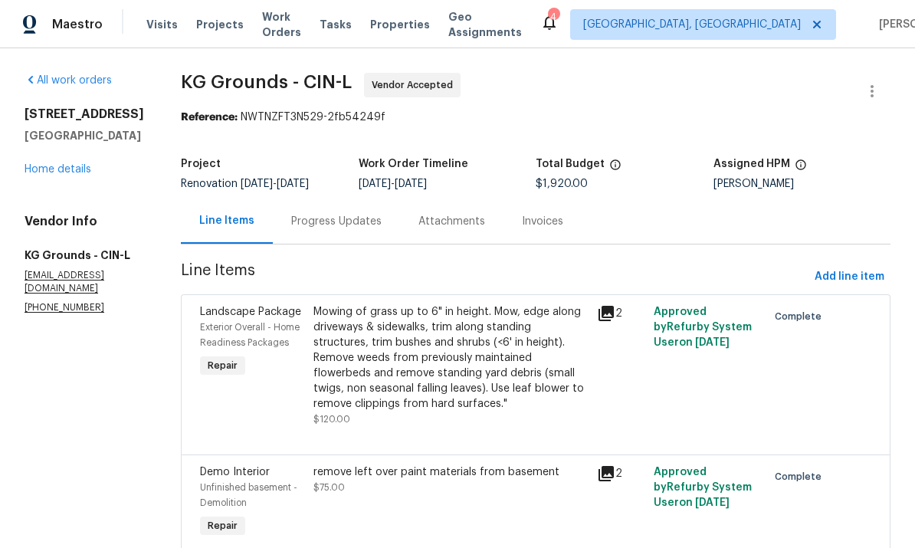
click at [41, 164] on link "Home details" at bounding box center [58, 169] width 67 height 11
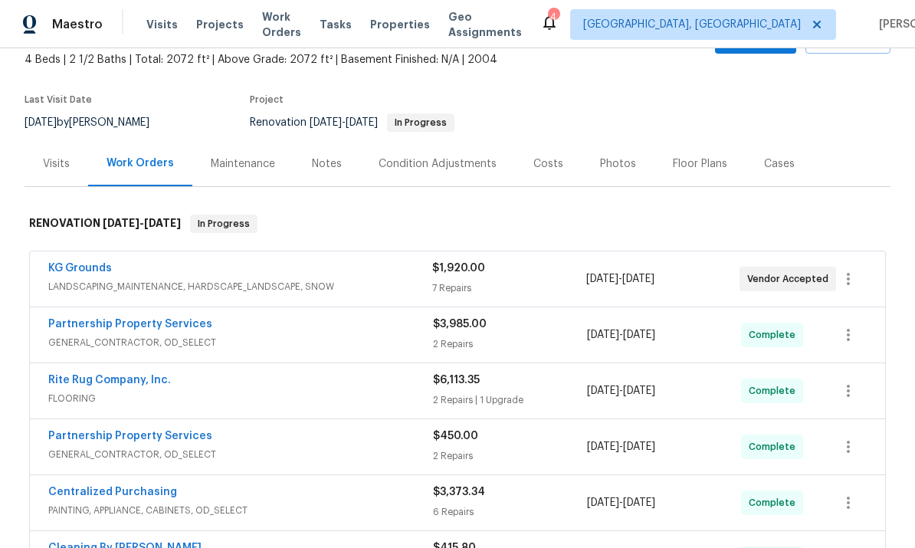
scroll to position [65, 0]
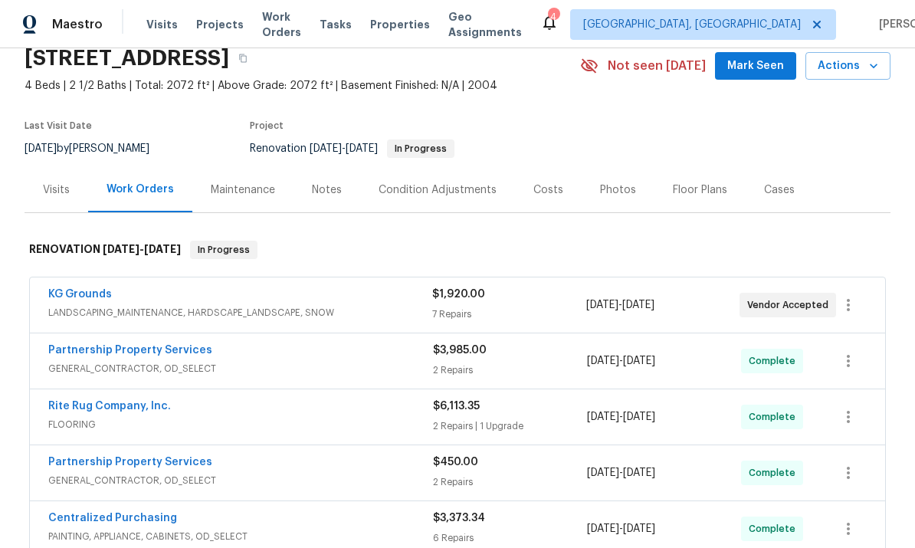
click at [275, 305] on span "LANDSCAPING_MAINTENANCE, HARDSCAPE_LANDSCAPE, SNOW" at bounding box center [240, 312] width 384 height 15
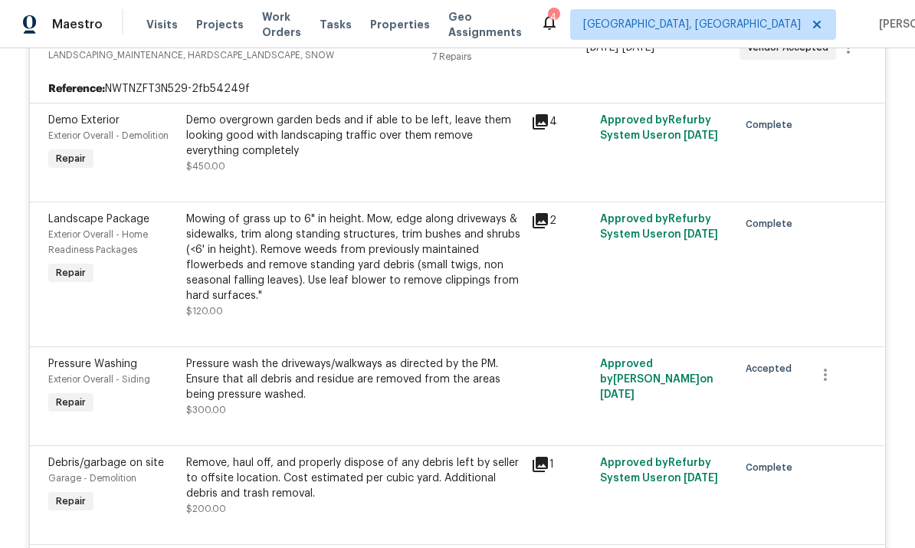
scroll to position [339, 0]
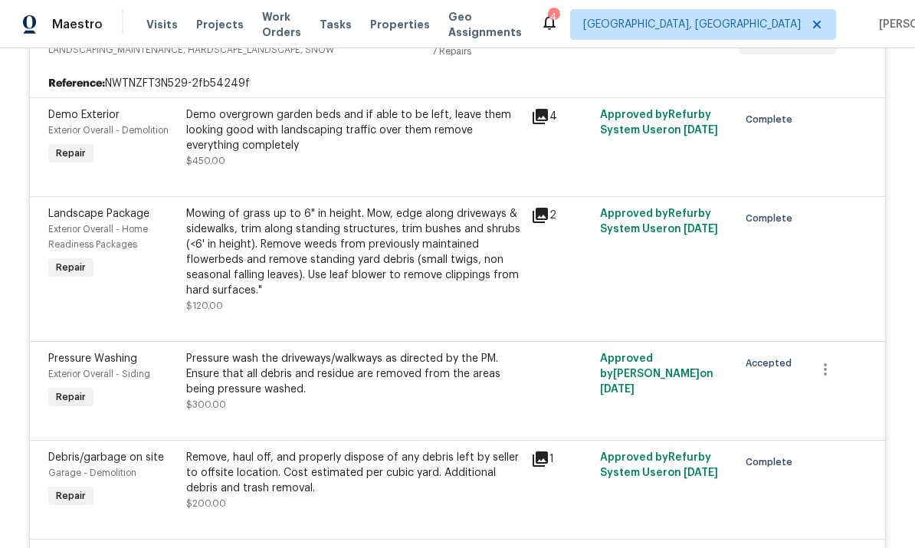
click at [171, 346] on div "Pressure Washing Exterior Overall - Siding Repair" at bounding box center [113, 381] width 138 height 70
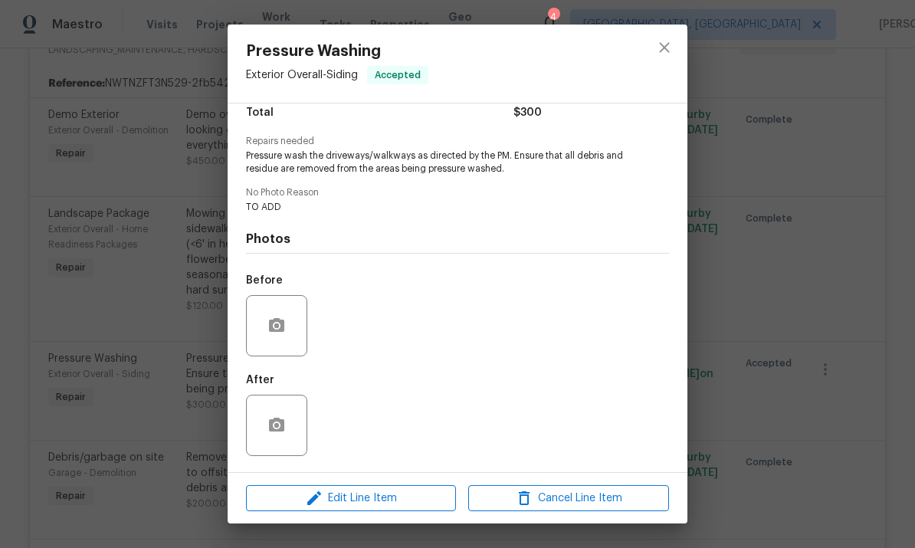
scroll to position [136, 0]
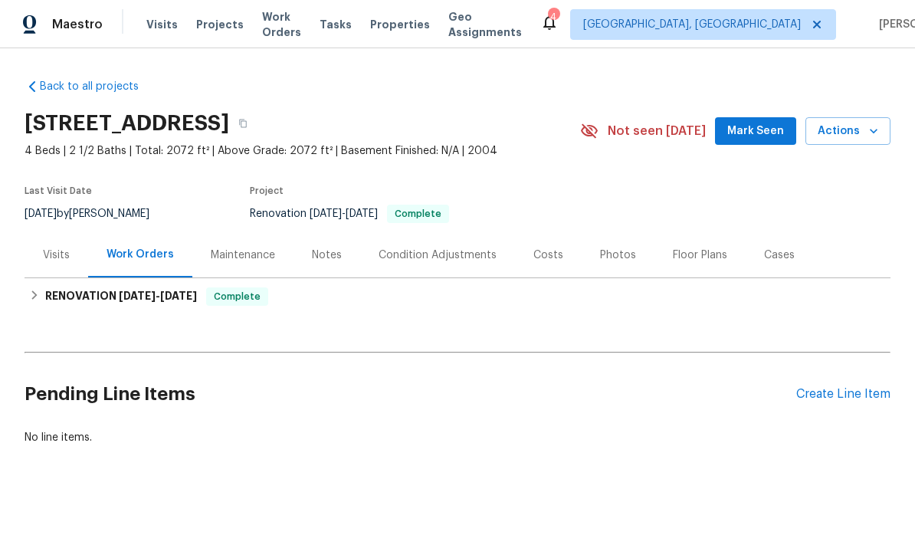
click at [331, 262] on div "Notes" at bounding box center [327, 254] width 30 height 15
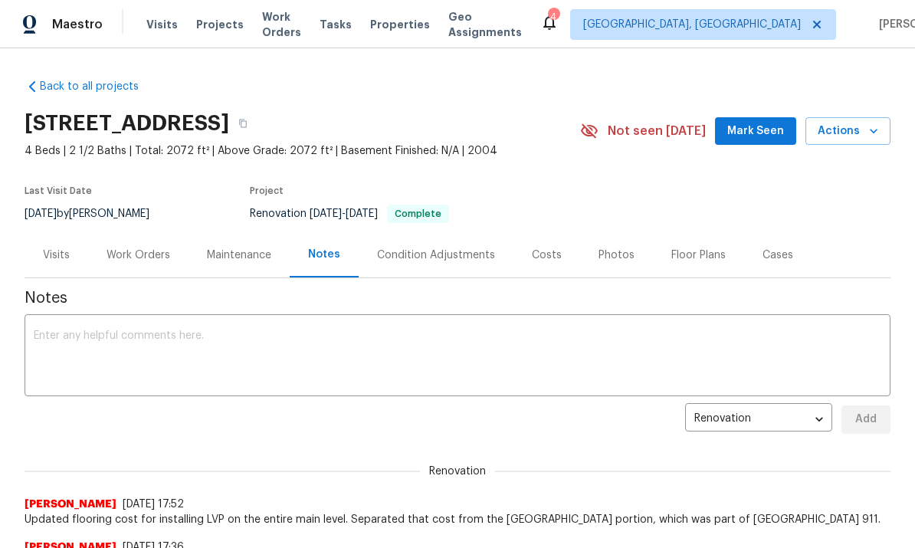
click at [363, 353] on textarea at bounding box center [457, 357] width 847 height 54
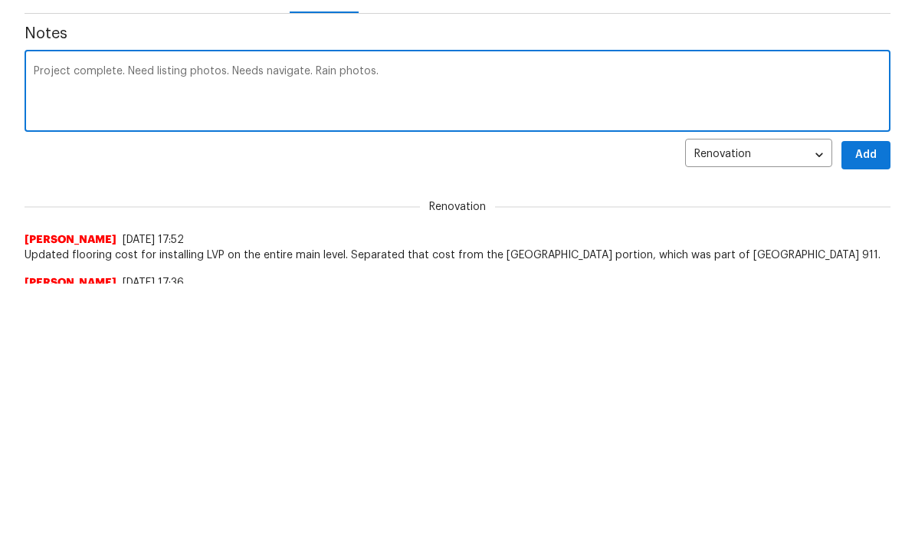
click at [337, 330] on textarea "Project complete. Need listing photos. Needs navigate. Rain photos." at bounding box center [457, 357] width 847 height 54
click at [377, 330] on textarea "Project complete. Need listing photos. Needs navigate. Rain may delayphotos." at bounding box center [457, 357] width 847 height 54
type textarea "Project complete. Need listing photos. Needs navigate. Rain could possibly dela…"
click at [864, 410] on span "Add" at bounding box center [865, 419] width 25 height 19
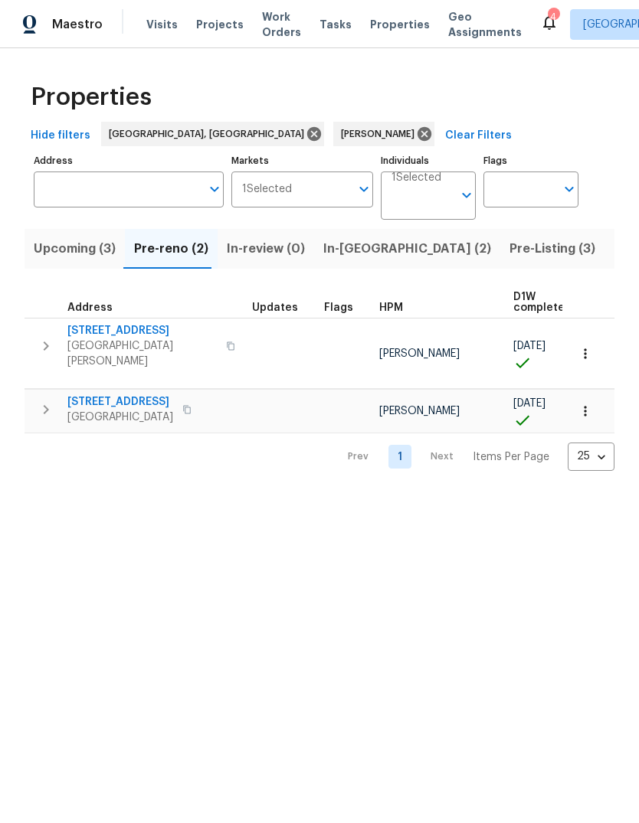
click at [109, 410] on span "[GEOGRAPHIC_DATA]" at bounding box center [120, 417] width 106 height 15
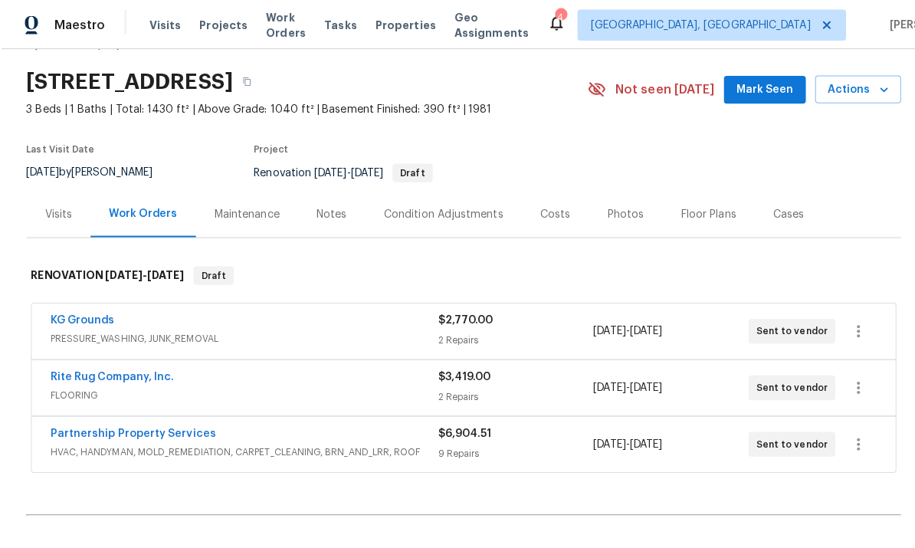
scroll to position [28, 0]
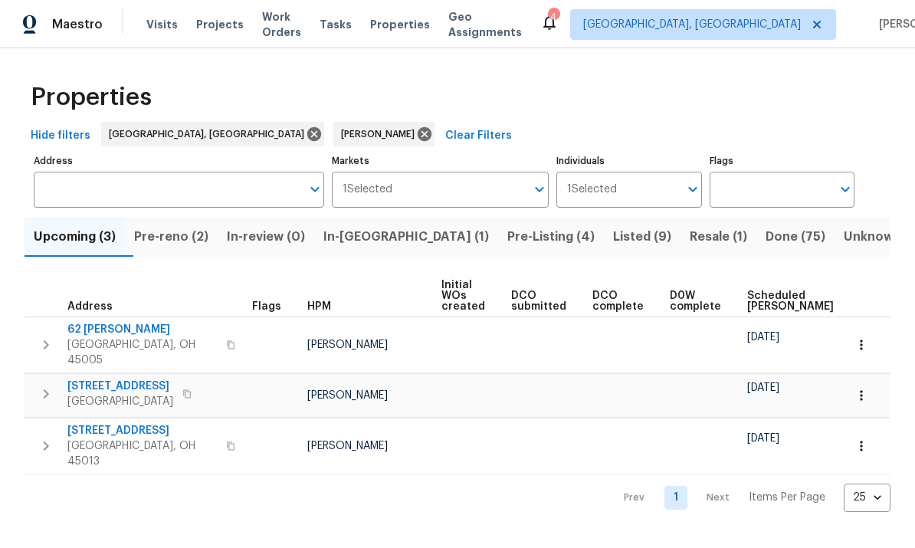
click at [661, 187] on input "Individuals" at bounding box center [647, 190] width 61 height 36
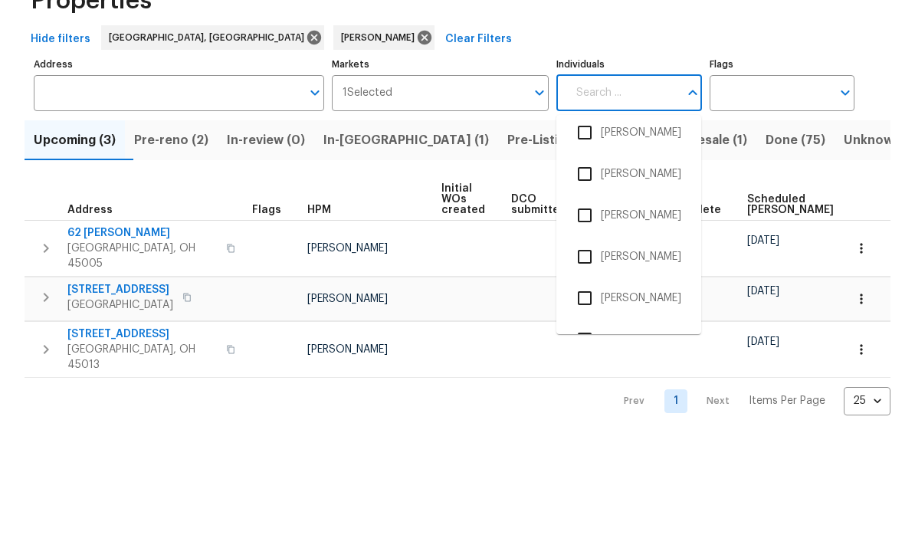
scroll to position [59, 0]
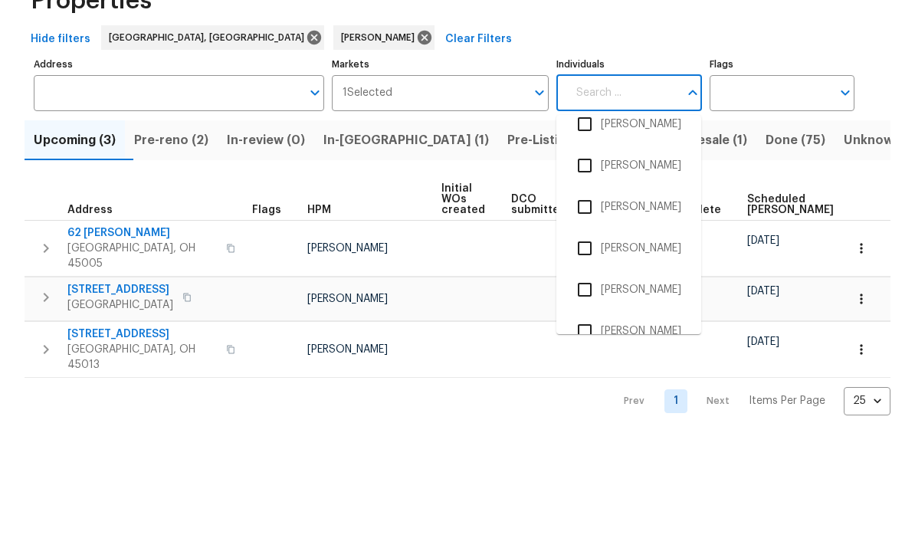
click at [701, 208] on div "Upcoming (3) Pre-reno (2) In-review (0) In-reno (1) Pre-Listing (4) Listed (9) …" at bounding box center [458, 360] width 866 height 304
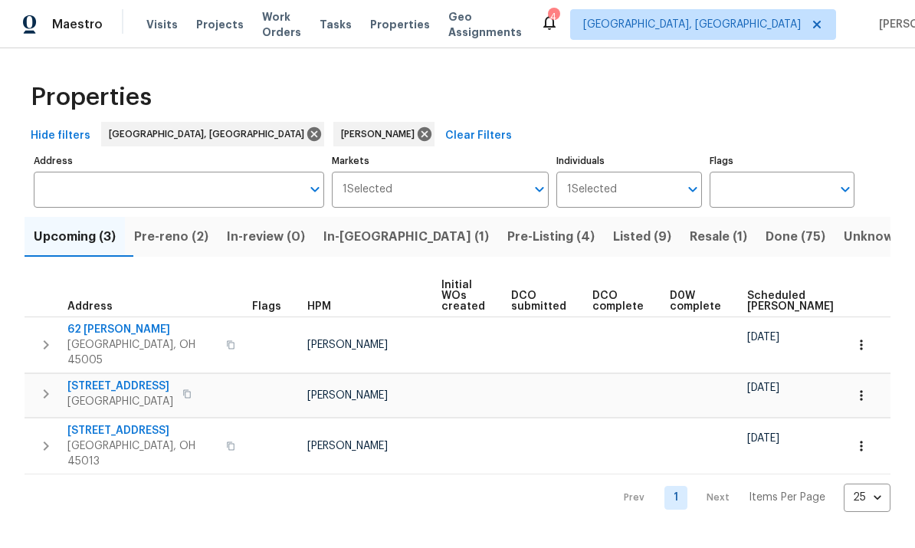
click at [676, 178] on input "Individuals" at bounding box center [647, 190] width 61 height 36
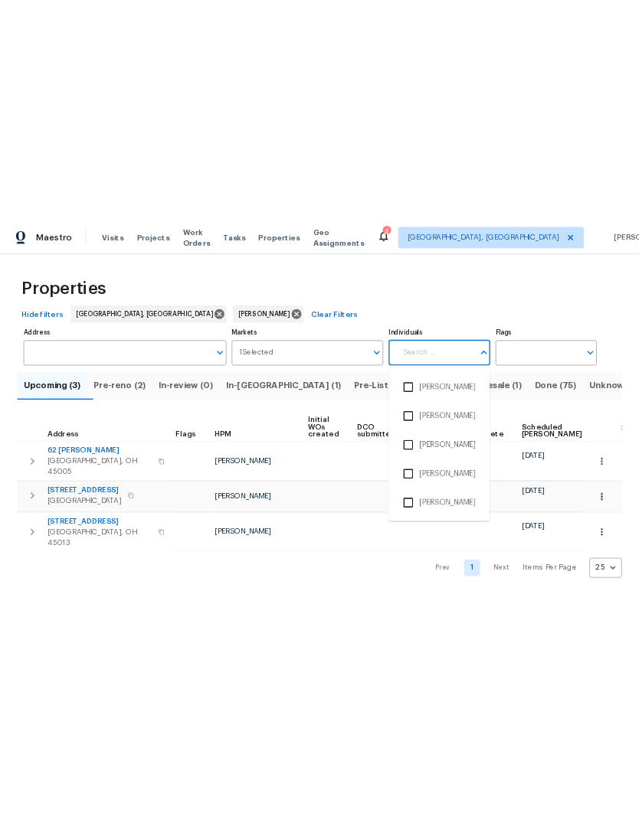
scroll to position [123, 0]
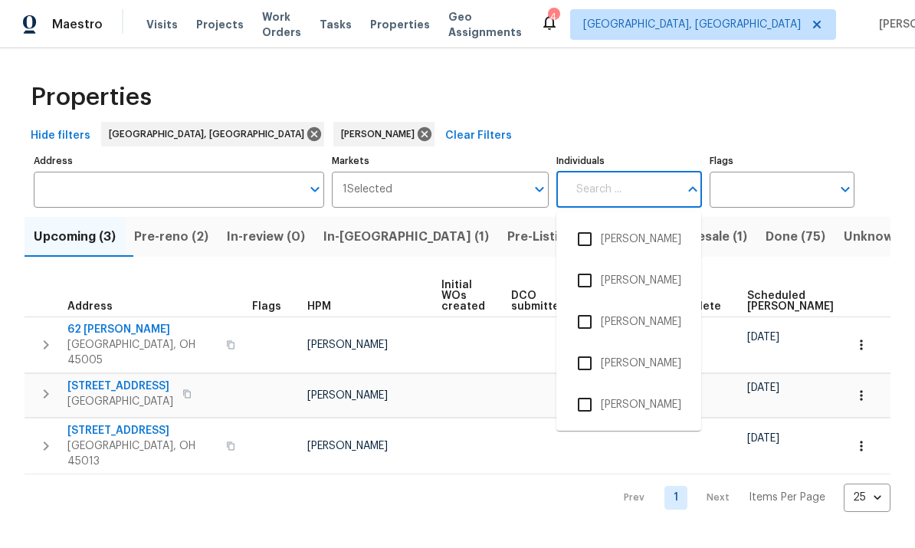
click at [648, 184] on input "Individuals" at bounding box center [622, 190] width 111 height 36
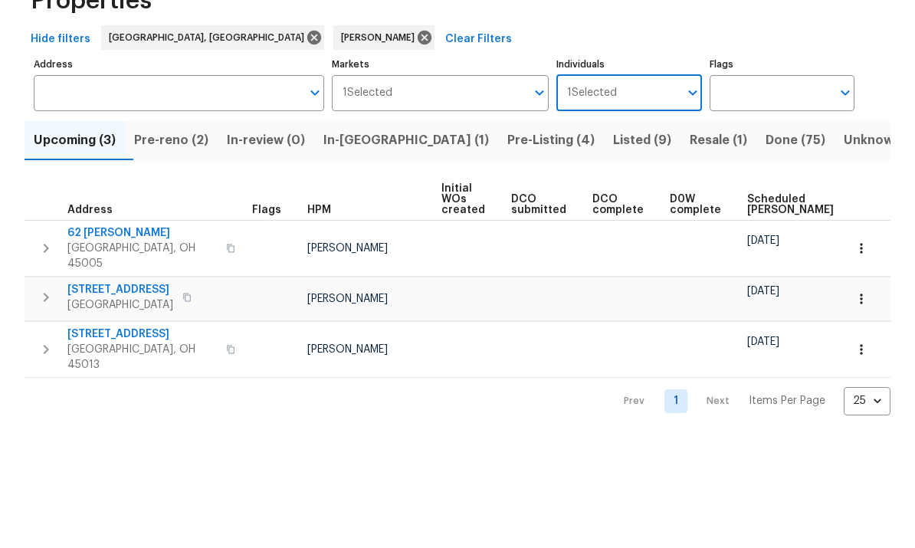
click at [687, 180] on icon "Open" at bounding box center [692, 189] width 18 height 18
type input "brice"
click at [636, 222] on li "Alison Brice" at bounding box center [628, 238] width 120 height 32
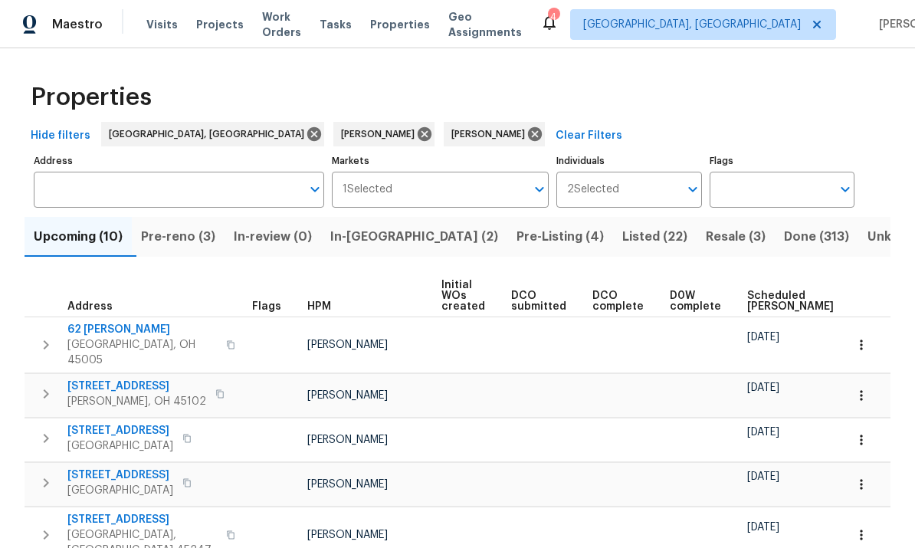
click at [784, 228] on span "Done (313)" at bounding box center [816, 236] width 65 height 21
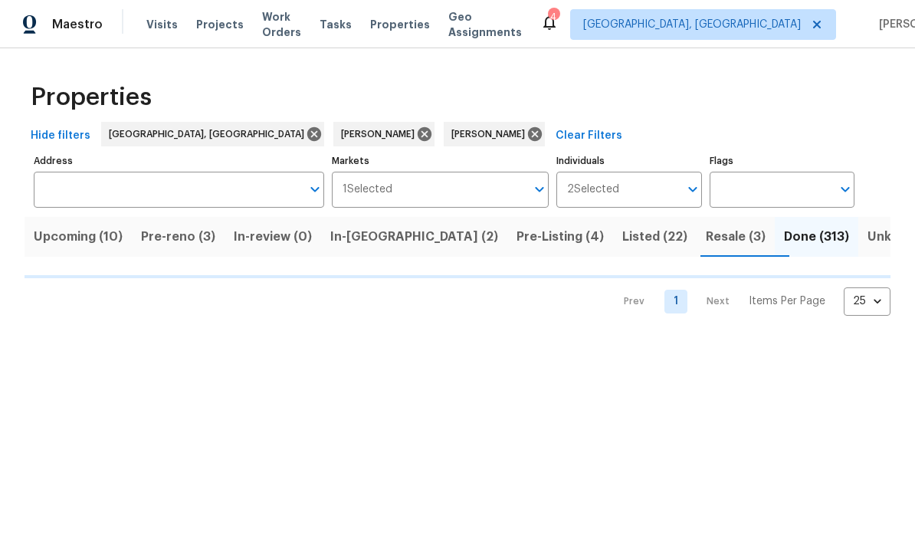
click at [676, 196] on input "Individuals" at bounding box center [648, 190] width 59 height 36
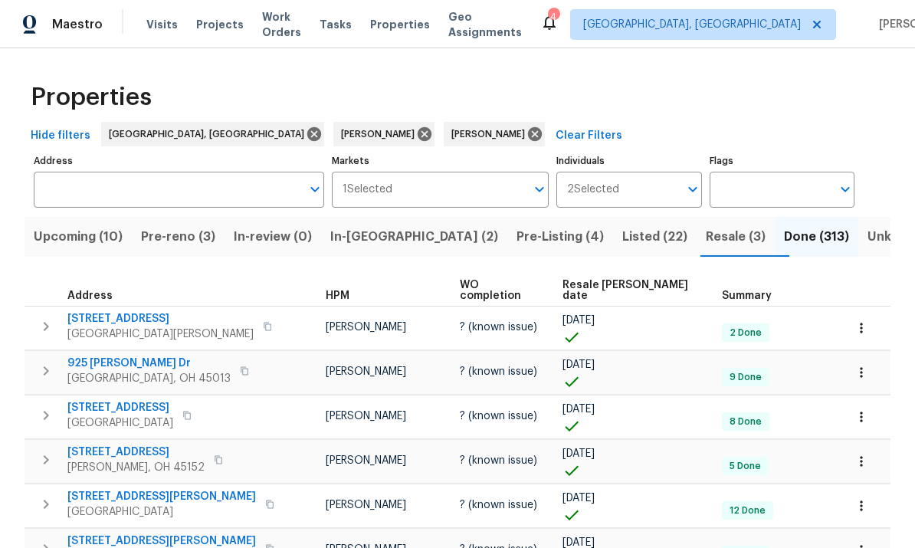
click at [660, 196] on input "Individuals" at bounding box center [648, 190] width 59 height 36
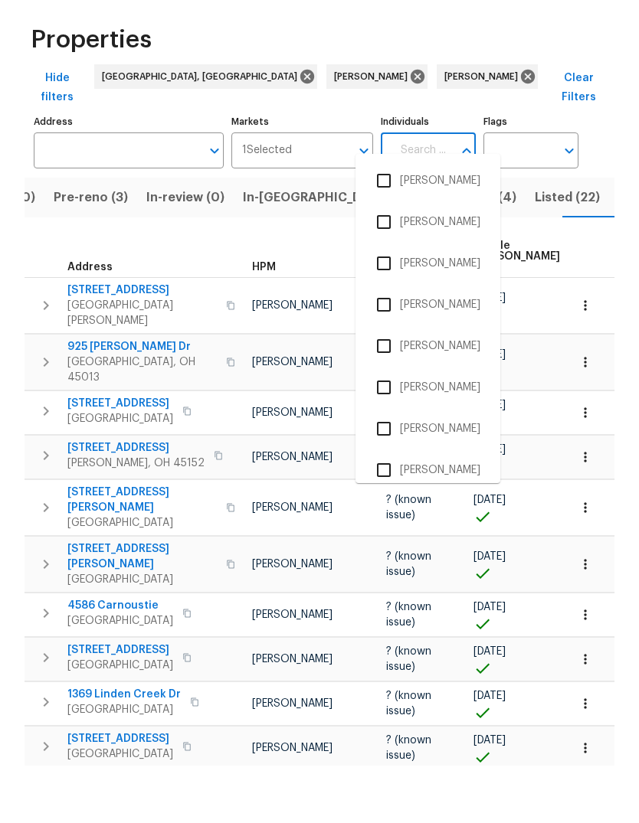
scroll to position [0, 116]
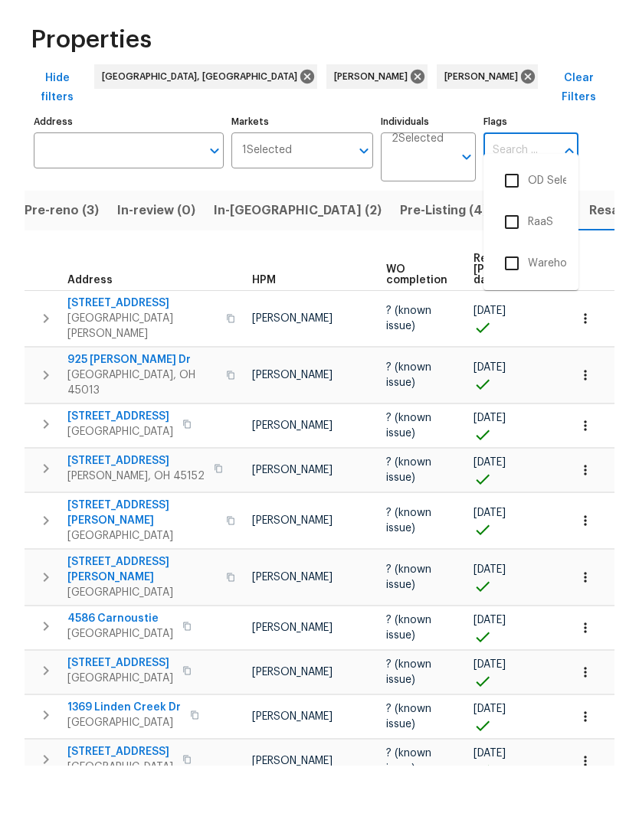
click at [439, 203] on input "Individuals" at bounding box center [421, 221] width 61 height 36
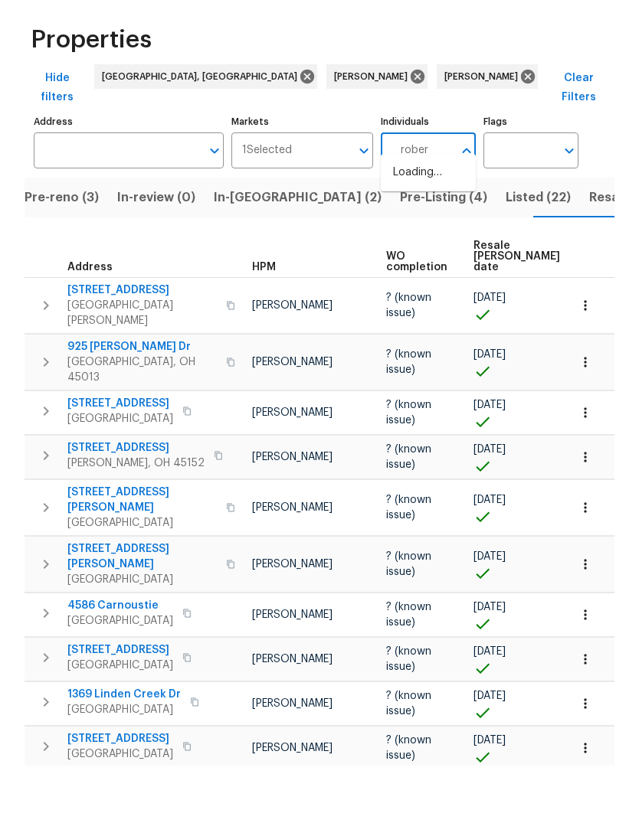
type input "robert"
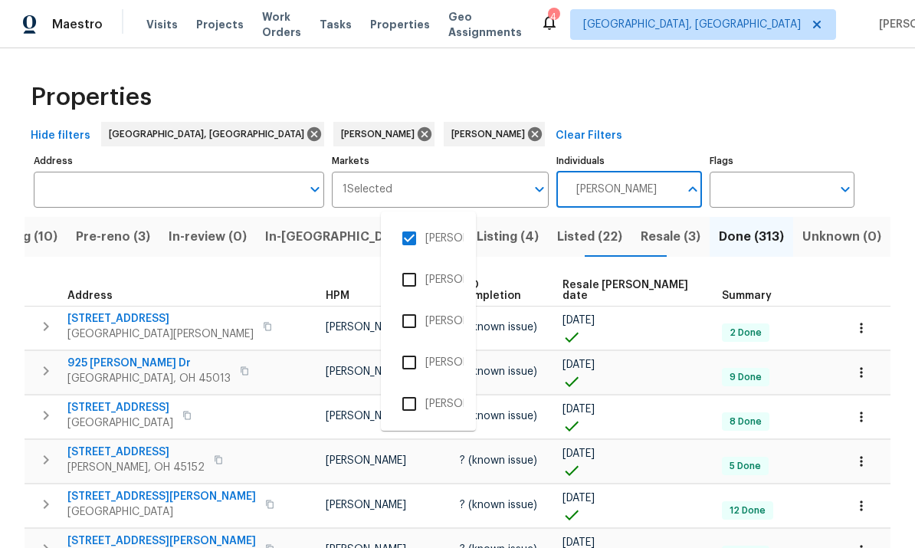
scroll to position [0, 0]
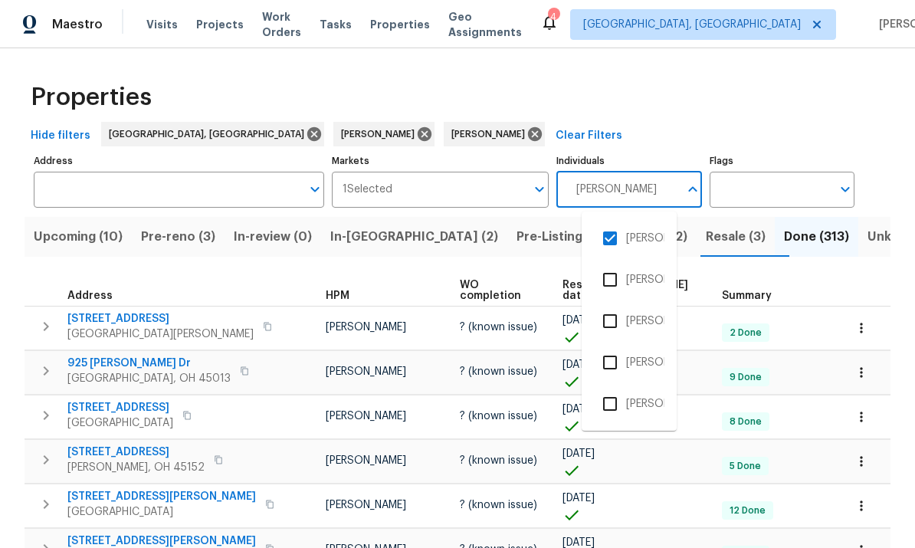
click at [618, 222] on input "checkbox" at bounding box center [610, 238] width 32 height 32
